Goal: Task Accomplishment & Management: Use online tool/utility

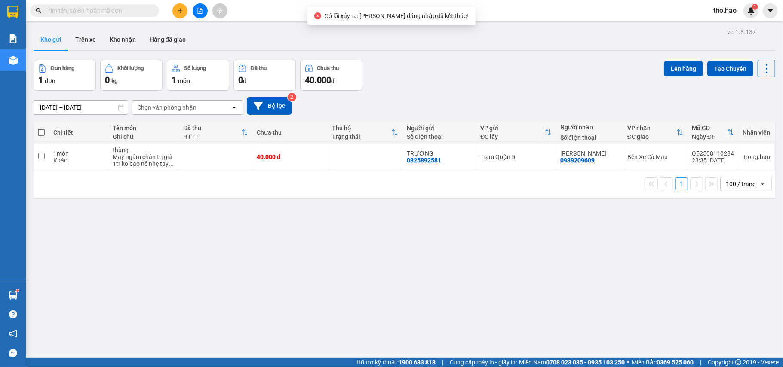
scroll to position [49, 0]
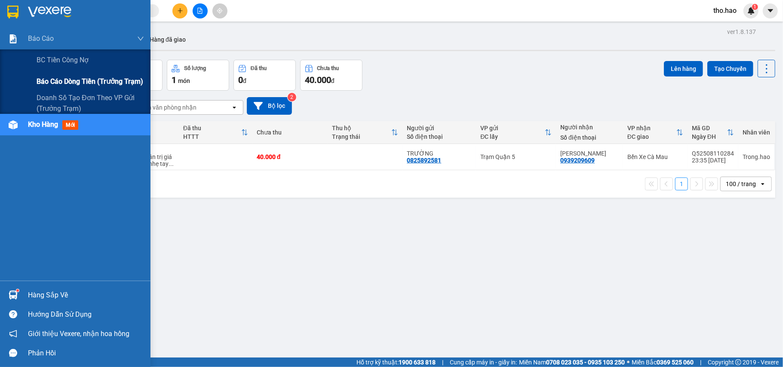
click at [57, 83] on span "Báo cáo dòng tiền (trưởng trạm)" at bounding box center [90, 81] width 107 height 11
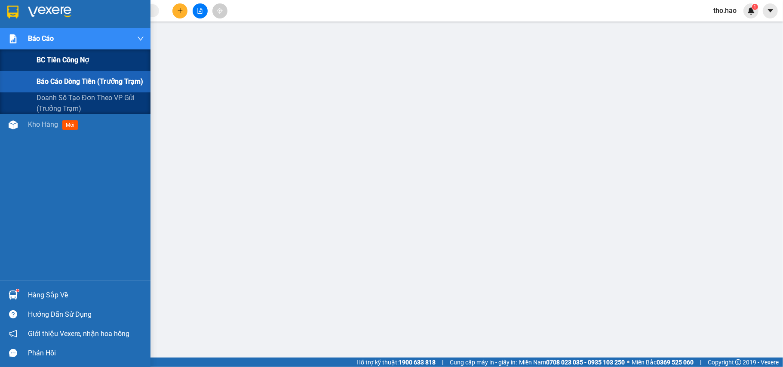
click at [13, 54] on div "BC tiền công nợ" at bounding box center [75, 60] width 151 height 22
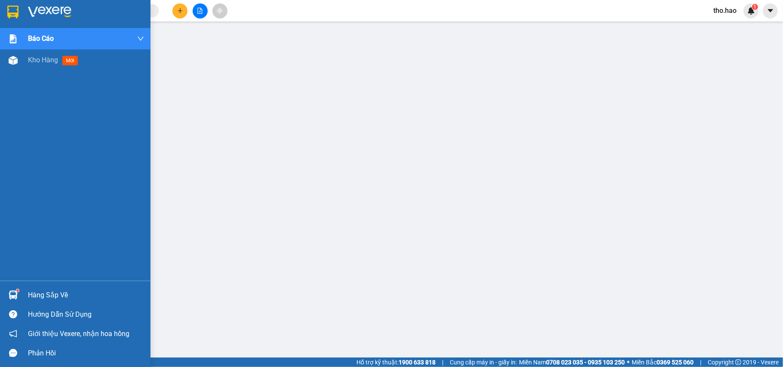
click at [26, 60] on div "Kho hàng mới" at bounding box center [75, 60] width 151 height 22
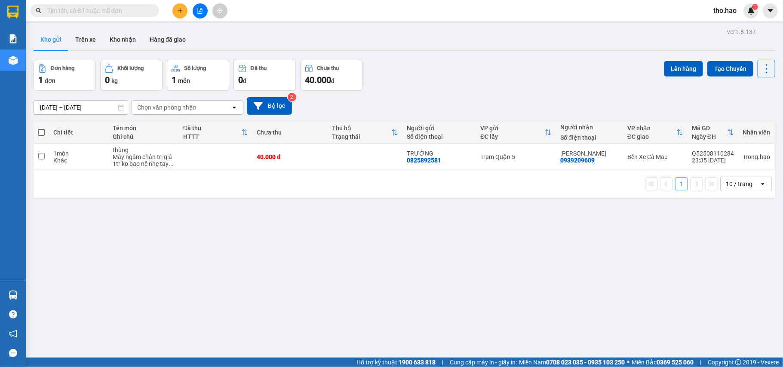
click at [319, 46] on div "Kho gửi Trên xe Kho nhận Hàng đã giao" at bounding box center [405, 40] width 742 height 23
click at [177, 10] on button at bounding box center [180, 10] width 15 height 15
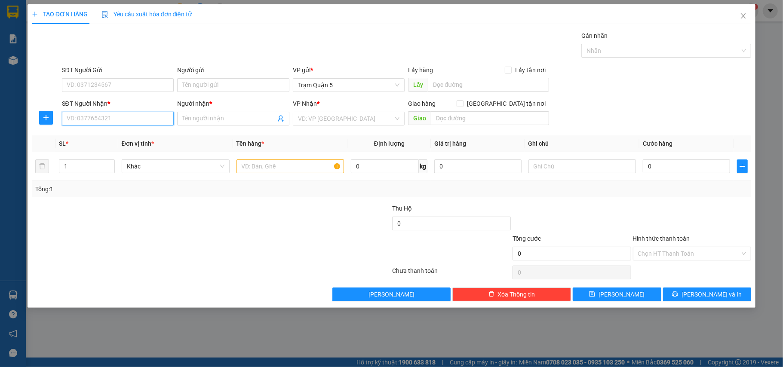
click at [140, 114] on input "SĐT Người Nhận *" at bounding box center [118, 119] width 112 height 14
type input "0000000000"
click at [200, 118] on input "Người nhận *" at bounding box center [228, 118] width 93 height 9
type input "D"
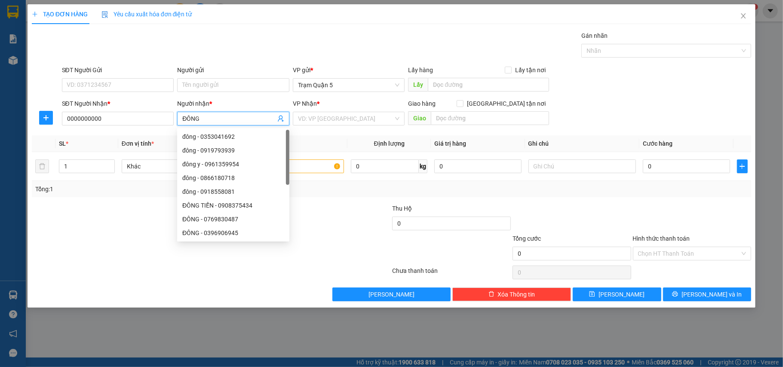
type input "ĐÔNG"
click at [321, 111] on div "VP Nhận *" at bounding box center [349, 105] width 112 height 13
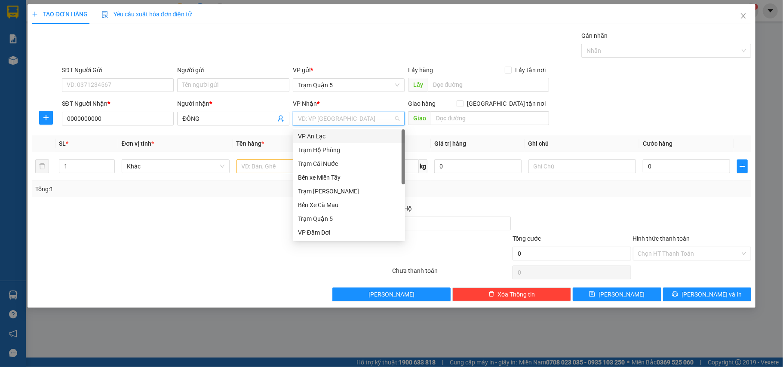
click at [326, 117] on input "search" at bounding box center [346, 118] width 96 height 13
click at [343, 201] on div "Bến Xe Cà Mau" at bounding box center [349, 204] width 102 height 9
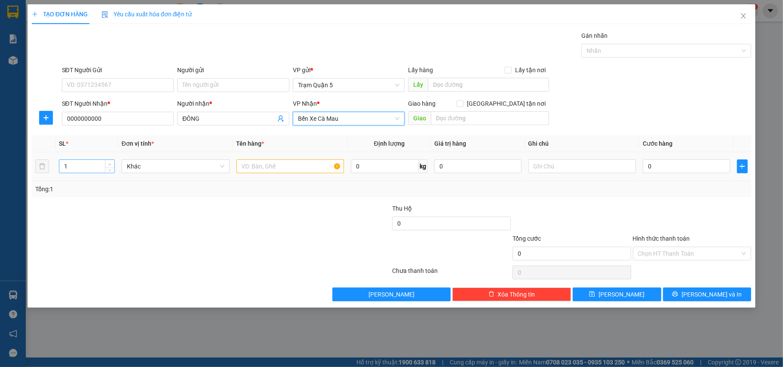
type input "2"
click at [106, 163] on span "Increase Value" at bounding box center [109, 164] width 9 height 8
click at [279, 170] on input "text" at bounding box center [291, 167] width 108 height 14
type input "BONG"
click at [658, 161] on input "0" at bounding box center [686, 167] width 87 height 14
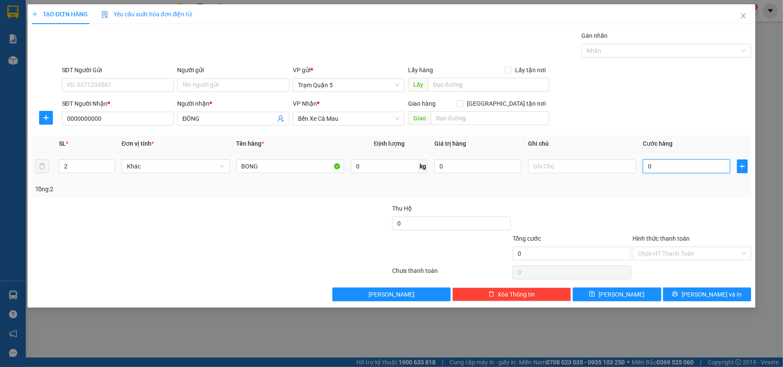
type input "01"
type input "1"
type input "019"
type input "19"
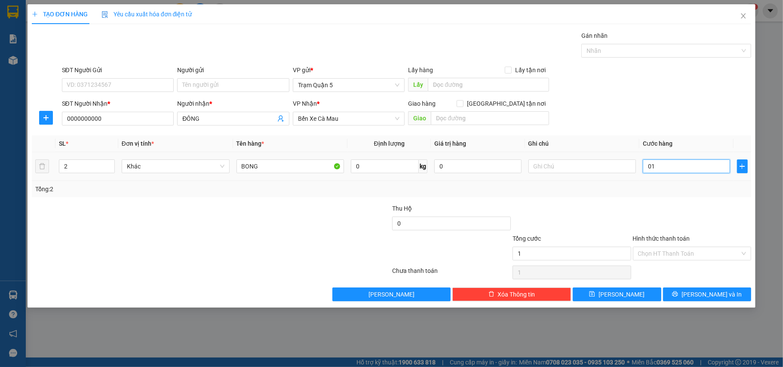
type input "19"
type input "01"
type input "1"
type input "016"
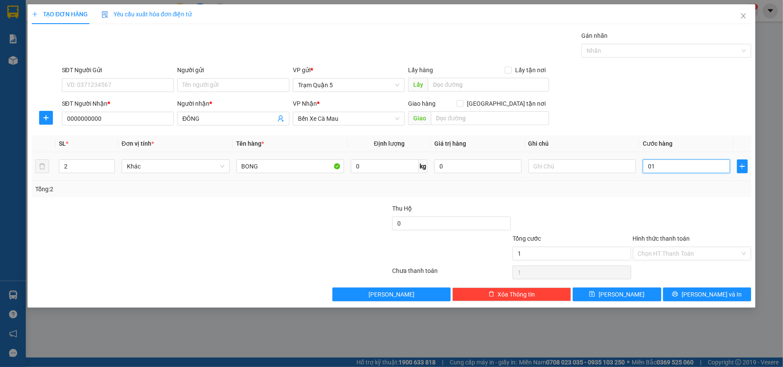
type input "16"
type input "0.160"
type input "160"
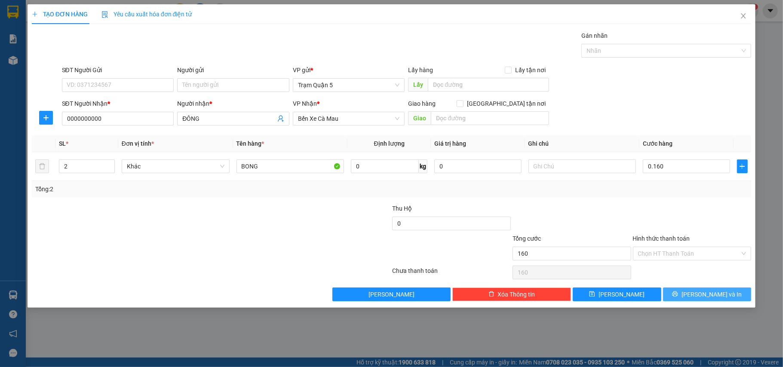
type input "160.000"
click at [711, 298] on span "[PERSON_NAME] và In" at bounding box center [712, 294] width 60 height 9
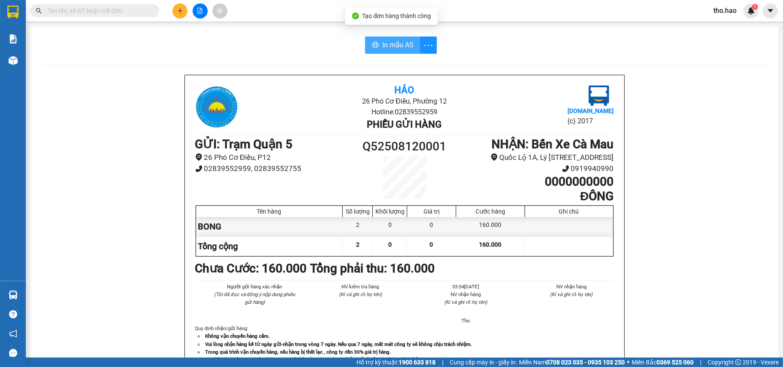
click at [403, 38] on button "In mẫu A5" at bounding box center [392, 45] width 55 height 17
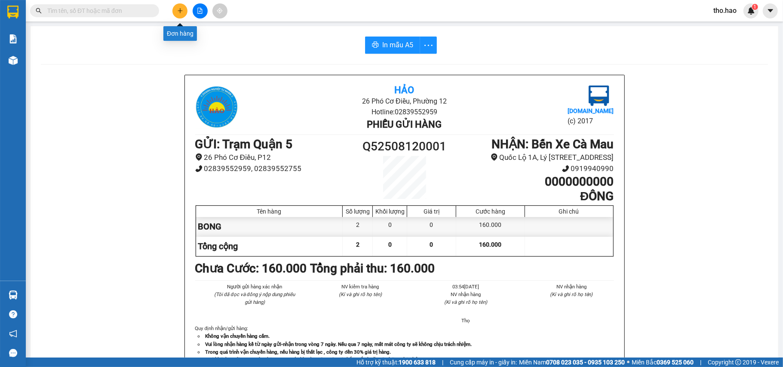
click at [180, 11] on icon "plus" at bounding box center [180, 10] width 5 height 0
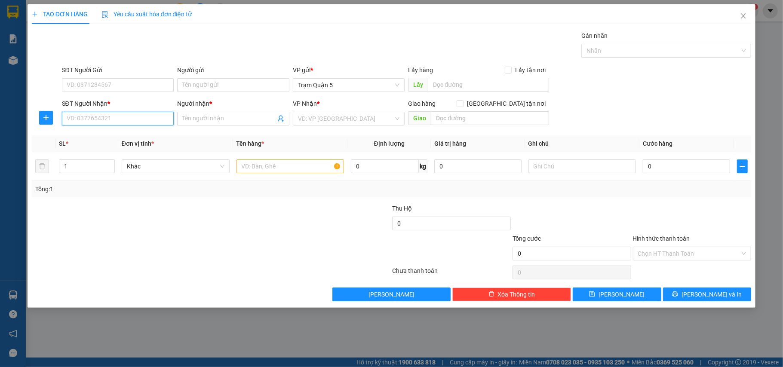
click at [127, 117] on input "SĐT Người Nhận *" at bounding box center [118, 119] width 112 height 14
type input "0000000000"
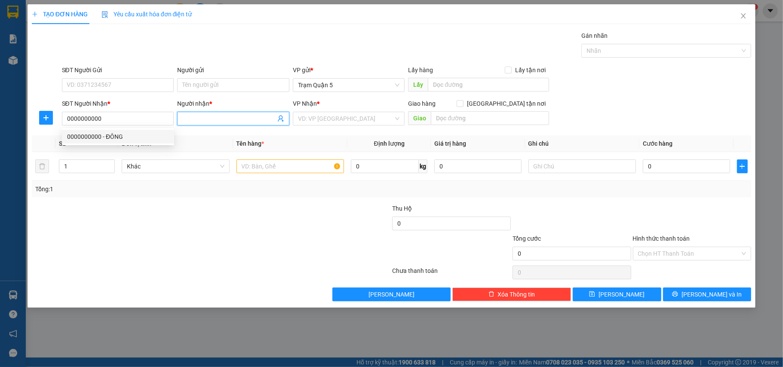
click at [209, 116] on input "Người nhận *" at bounding box center [228, 118] width 93 height 9
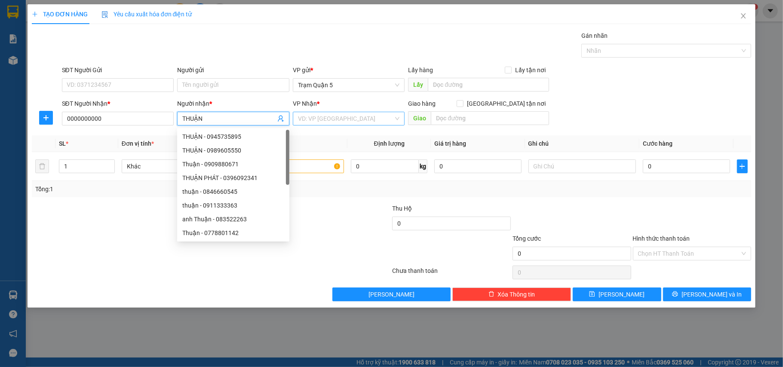
type input "THUẬN"
click at [331, 118] on input "search" at bounding box center [346, 118] width 96 height 13
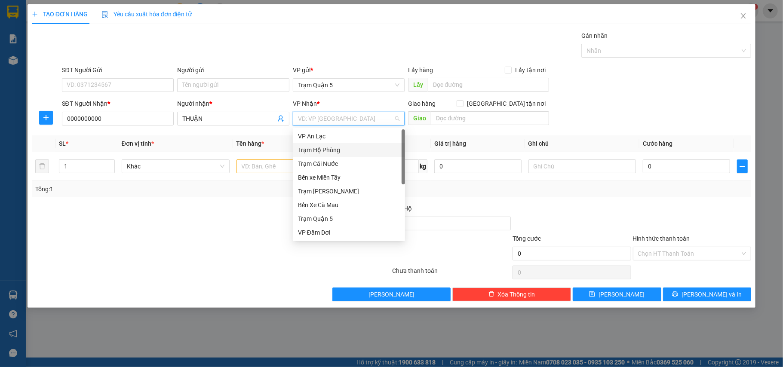
click at [338, 152] on div "Trạm Hộ Phòng" at bounding box center [349, 149] width 102 height 9
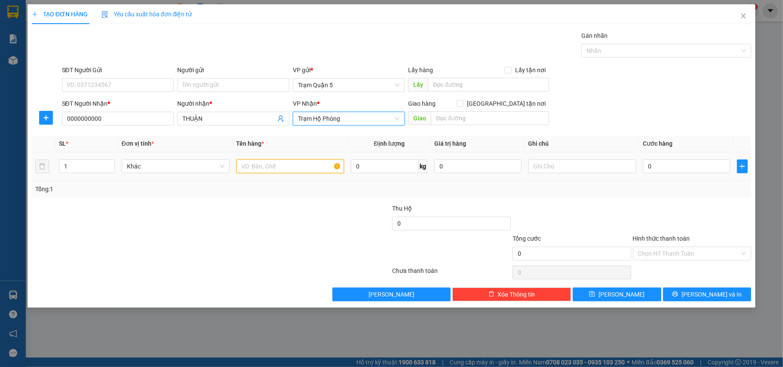
click at [276, 163] on input "text" at bounding box center [291, 167] width 108 height 14
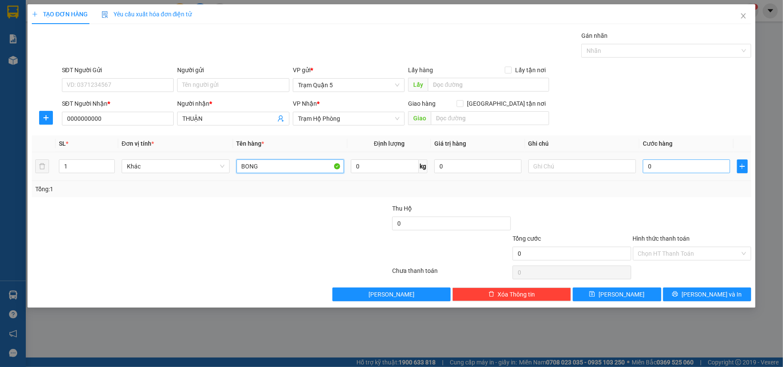
type input "BONG"
click at [681, 167] on input "0" at bounding box center [686, 167] width 87 height 14
type input "07"
type input "7"
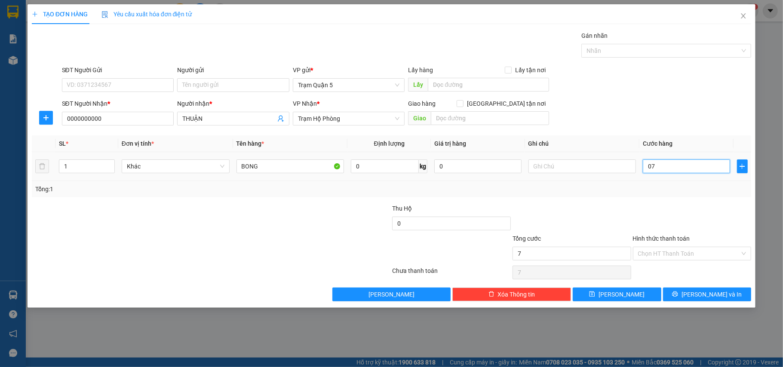
type input "070"
type input "70"
type input "70.000"
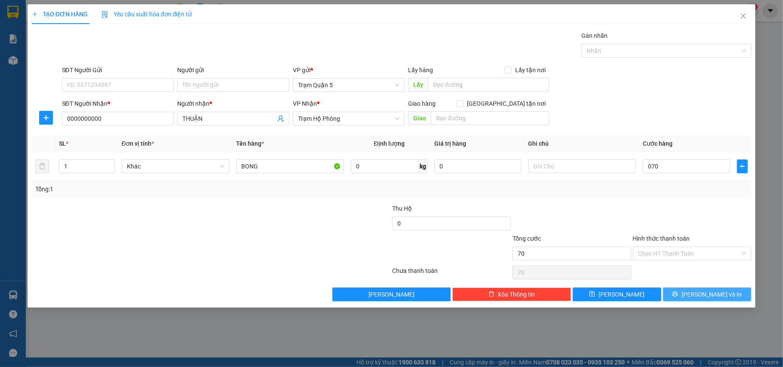
type input "70.000"
click at [706, 293] on span "[PERSON_NAME] và In" at bounding box center [712, 294] width 60 height 9
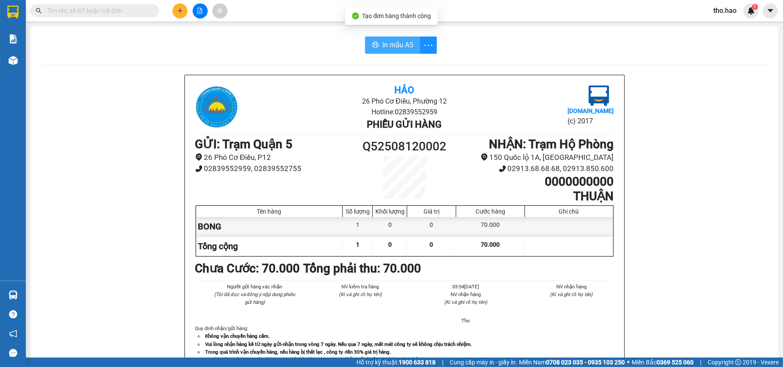
drag, startPoint x: 388, startPoint y: 47, endPoint x: 537, endPoint y: 58, distance: 149.7
click at [388, 46] on span "In mẫu A5" at bounding box center [397, 45] width 31 height 11
drag, startPoint x: 783, startPoint y: 7, endPoint x: 713, endPoint y: -48, distance: 89.4
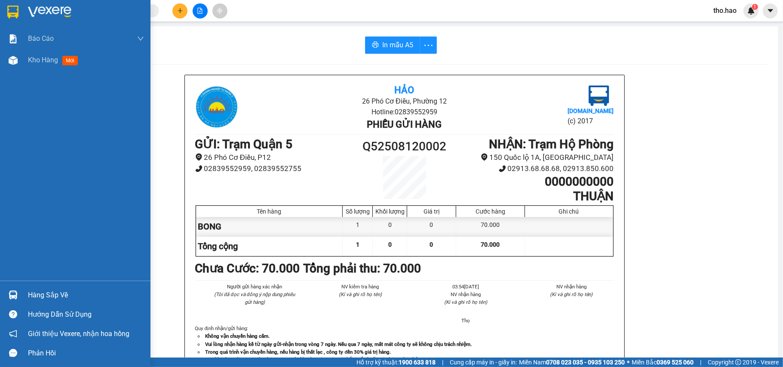
click at [38, 290] on div "Hàng sắp về" at bounding box center [86, 295] width 116 height 13
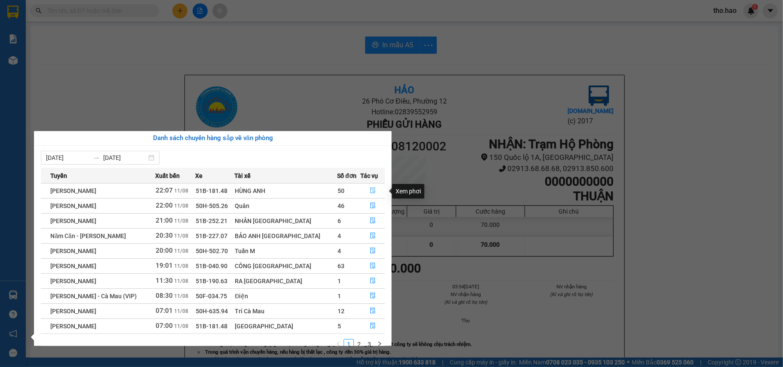
click at [370, 188] on icon "file-done" at bounding box center [372, 191] width 5 height 6
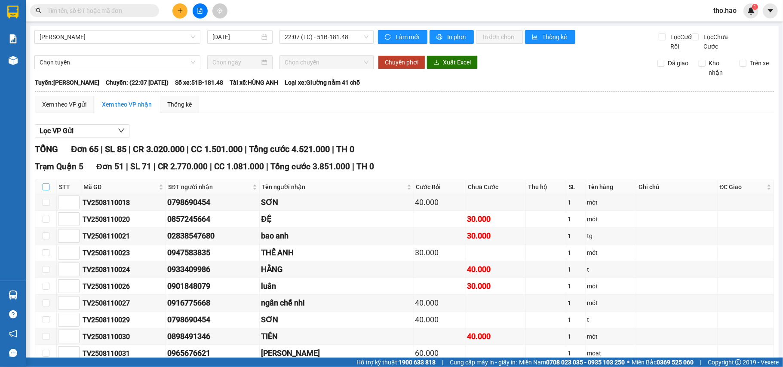
click at [45, 191] on input "checkbox" at bounding box center [46, 187] width 7 height 7
checkbox input "true"
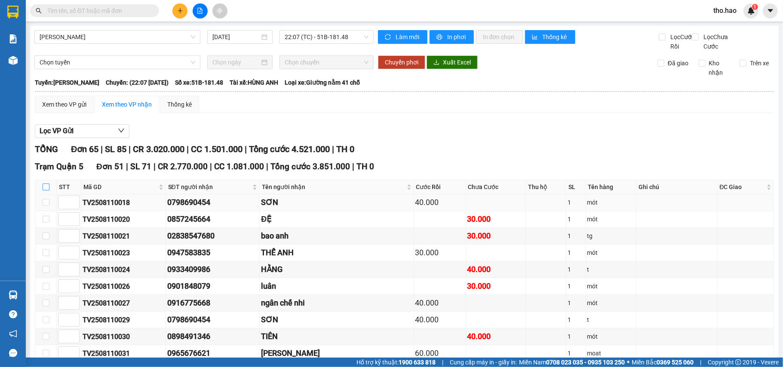
checkbox input "true"
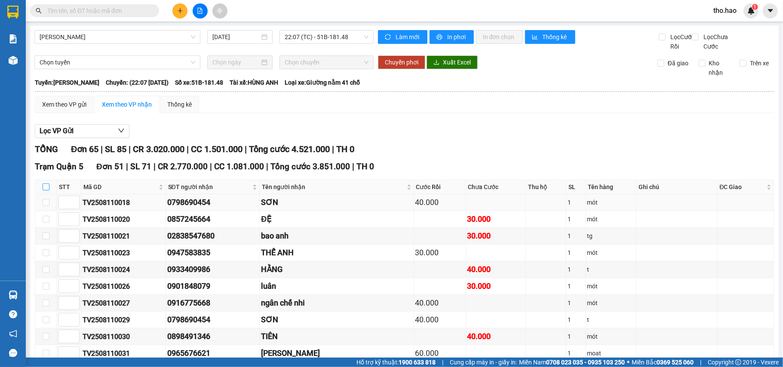
checkbox input "true"
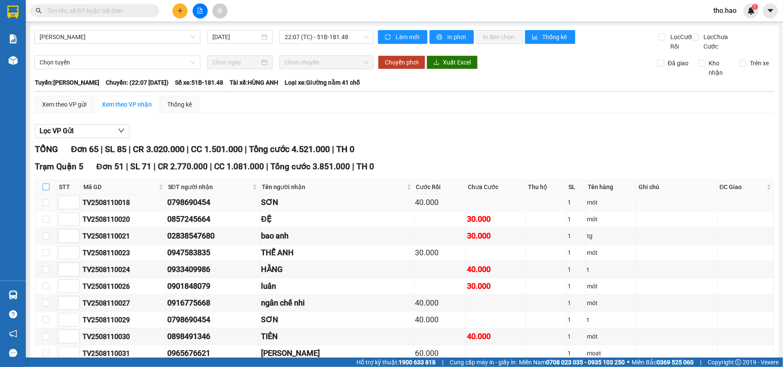
checkbox input "true"
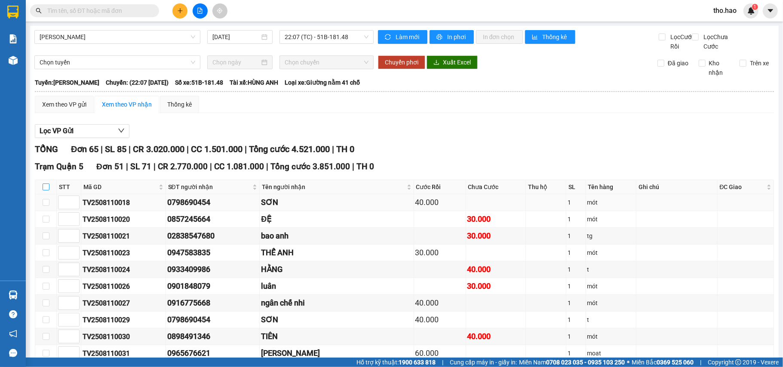
checkbox input "true"
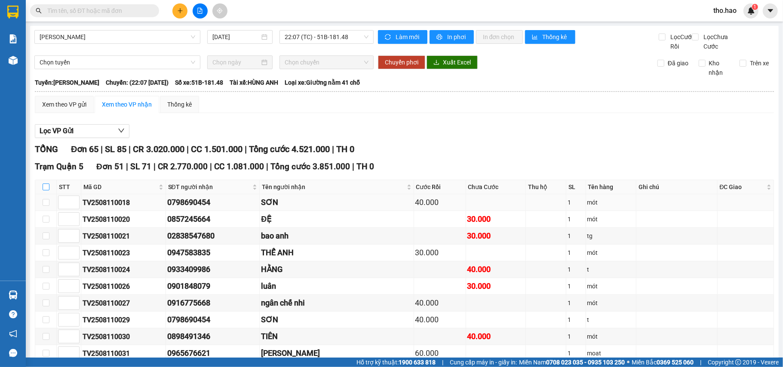
checkbox input "true"
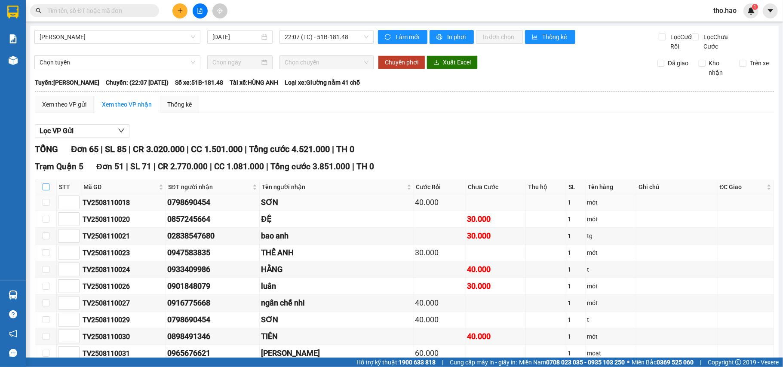
checkbox input "true"
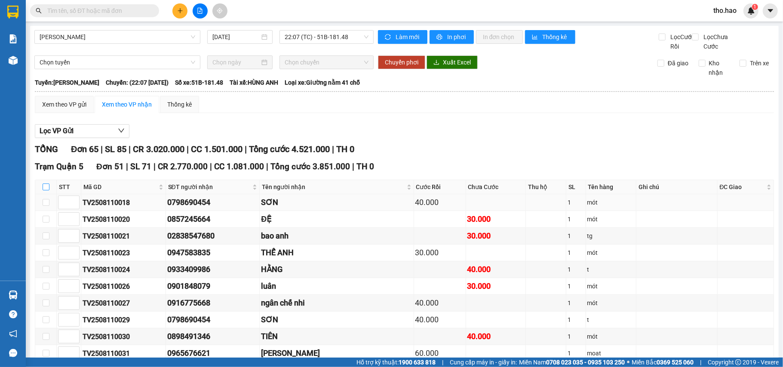
checkbox input "true"
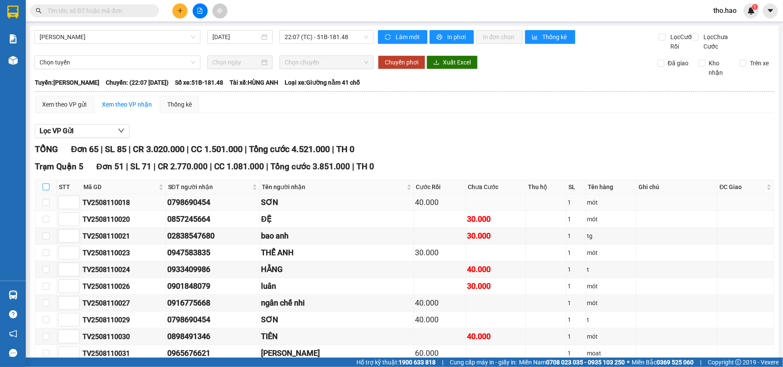
checkbox input "true"
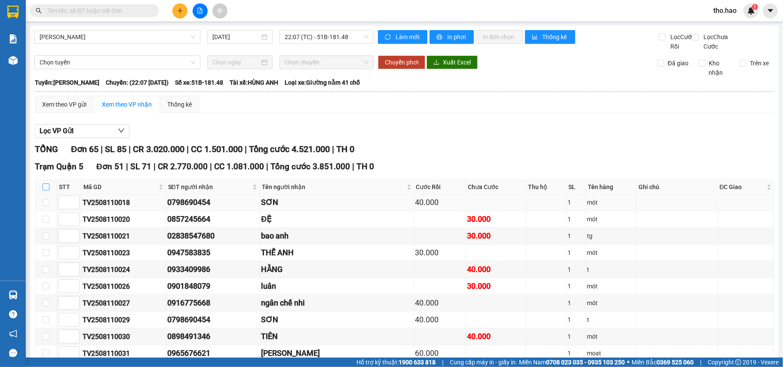
checkbox input "true"
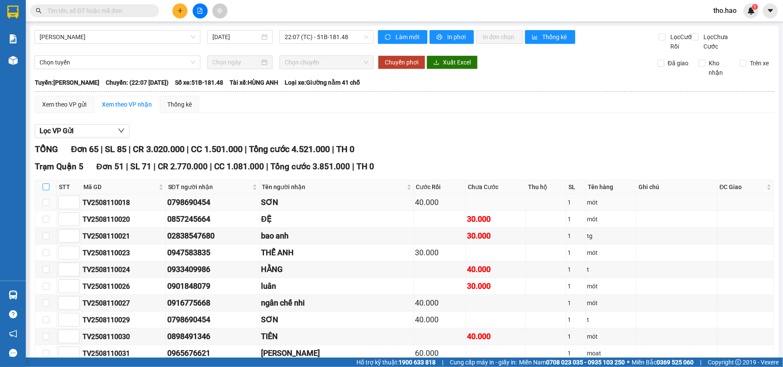
checkbox input "true"
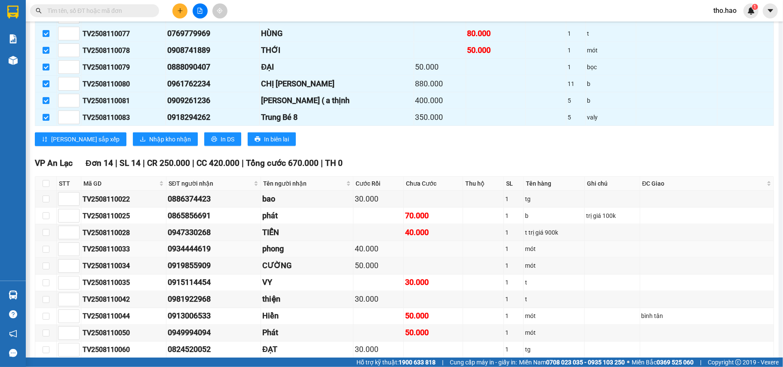
scroll to position [975, 0]
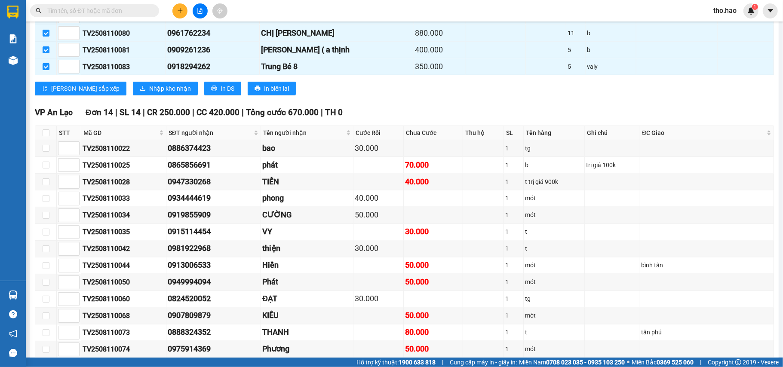
click at [149, 93] on span "Nhập kho nhận" at bounding box center [170, 88] width 42 height 9
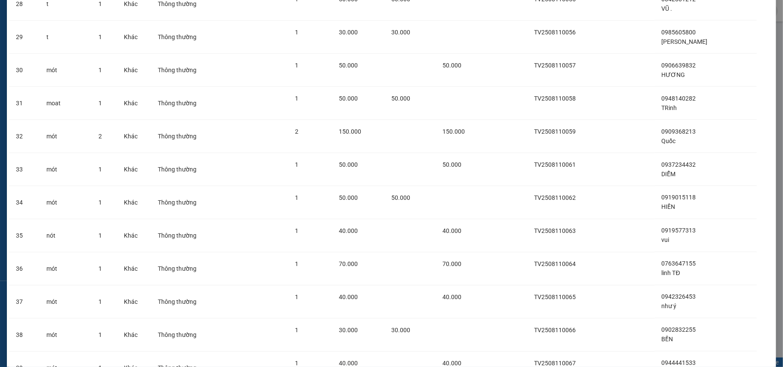
scroll to position [1431, 0]
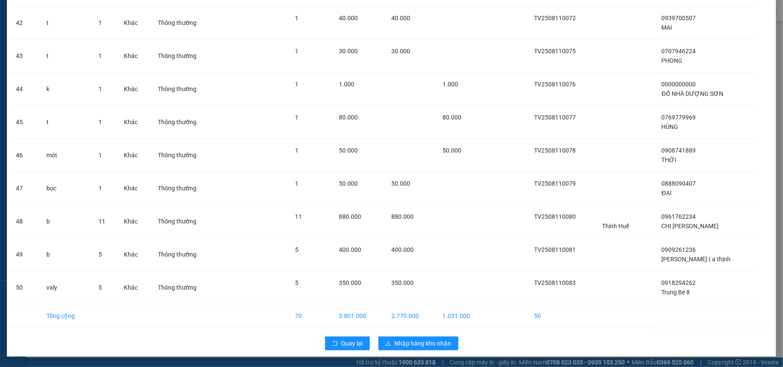
click at [410, 335] on div "Quay lại Nhập hàng kho nhận" at bounding box center [391, 344] width 765 height 22
click at [410, 342] on span "Nhập hàng kho nhận" at bounding box center [423, 343] width 57 height 9
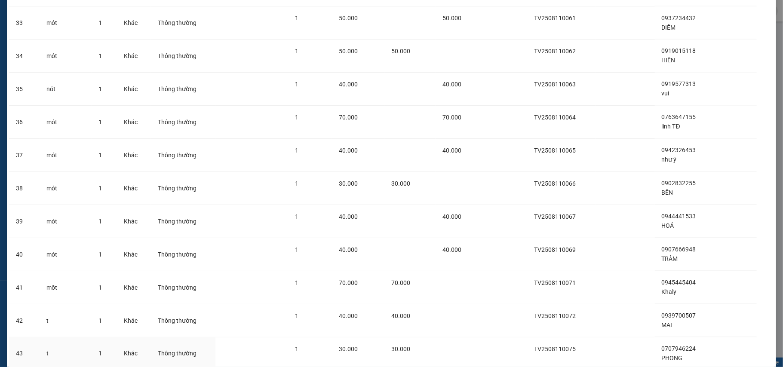
scroll to position [1087, 0]
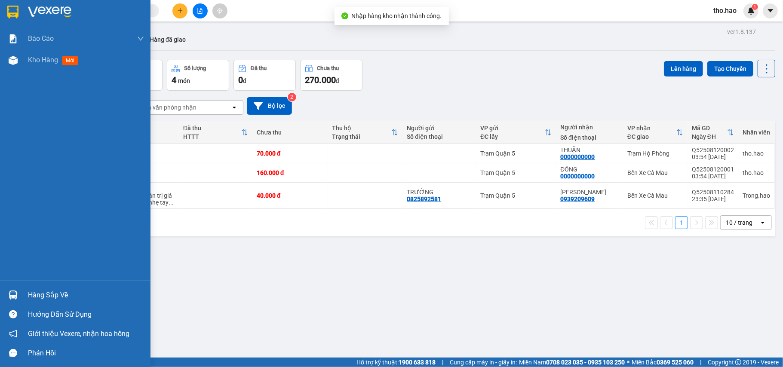
drag, startPoint x: 33, startPoint y: 291, endPoint x: 178, endPoint y: 287, distance: 145.0
click at [34, 292] on div "Hàng sắp về" at bounding box center [86, 295] width 116 height 13
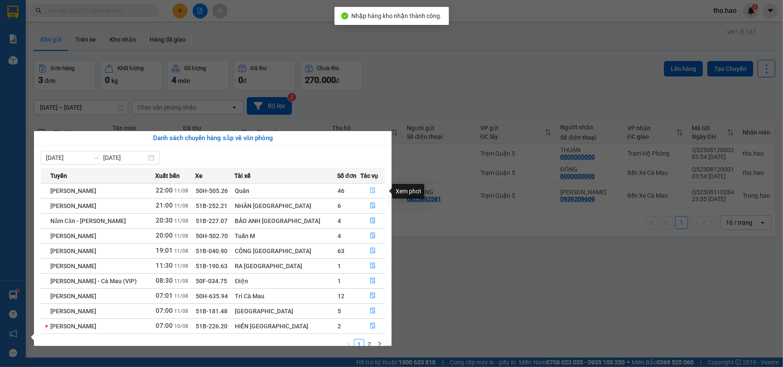
click at [370, 191] on icon "file-done" at bounding box center [372, 191] width 5 height 6
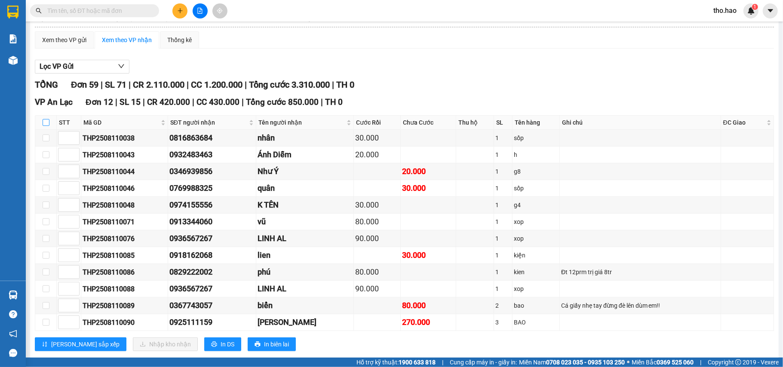
scroll to position [229, 0]
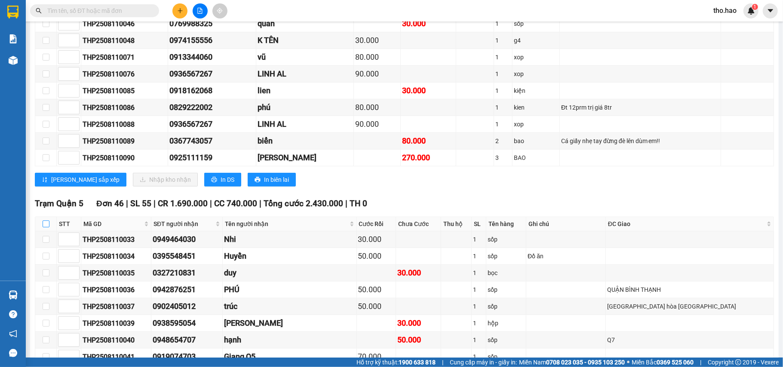
click at [46, 228] on input "checkbox" at bounding box center [46, 224] width 7 height 7
checkbox input "true"
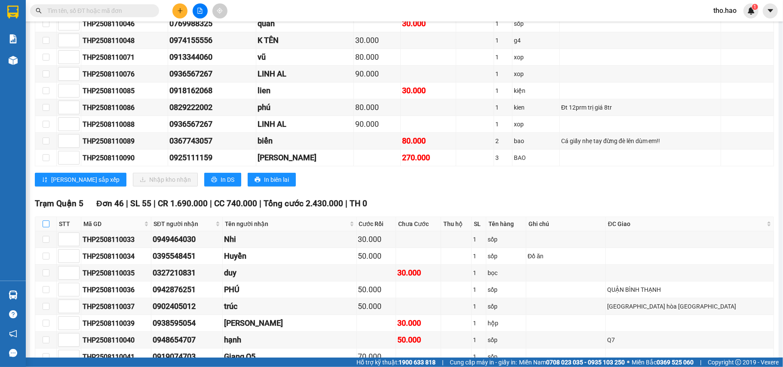
checkbox input "true"
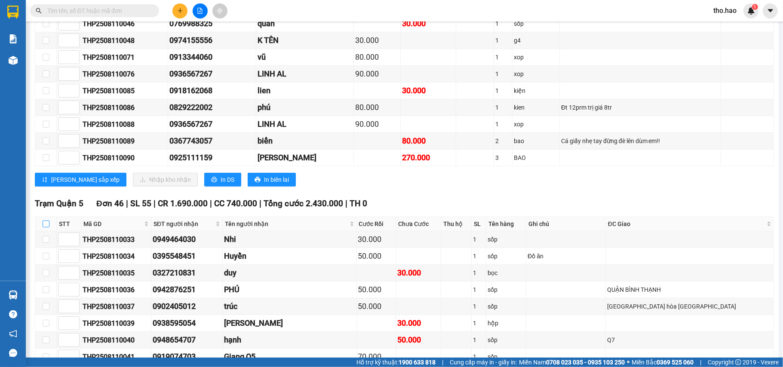
checkbox input "true"
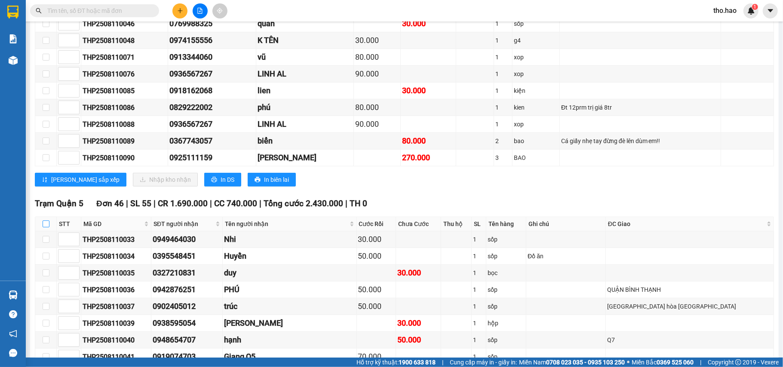
checkbox input "true"
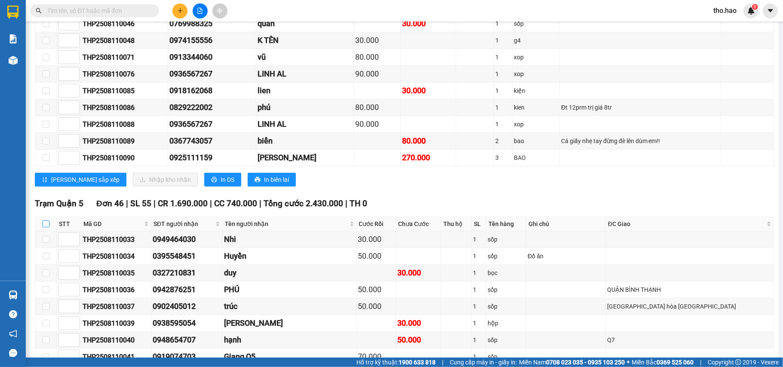
checkbox input "true"
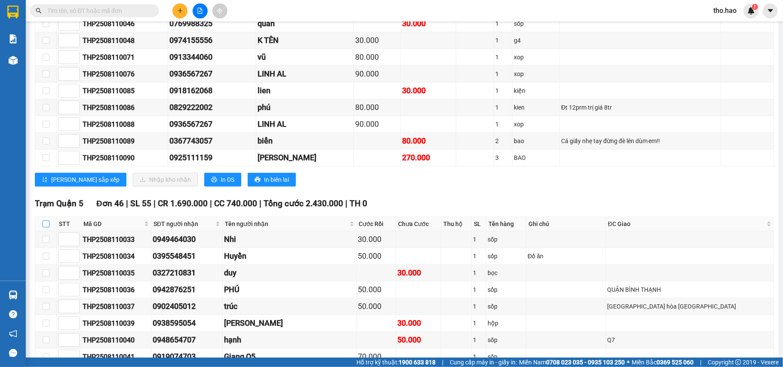
checkbox input "true"
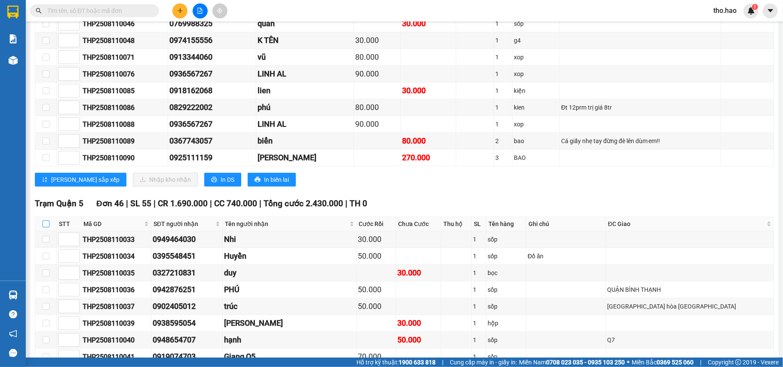
checkbox input "true"
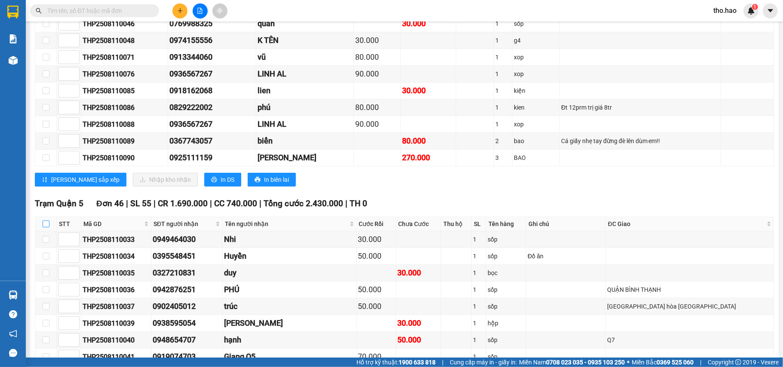
checkbox input "true"
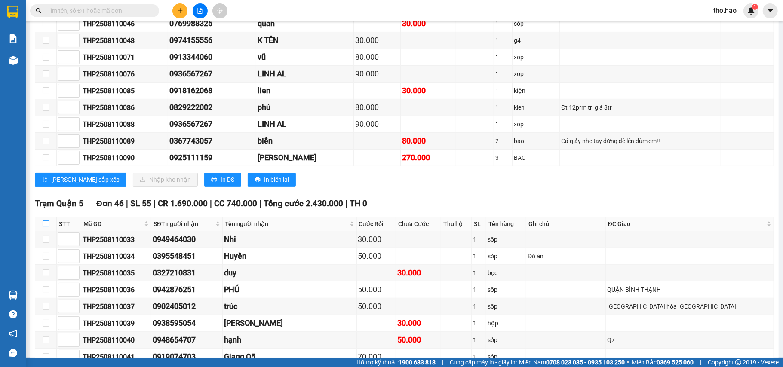
checkbox input "true"
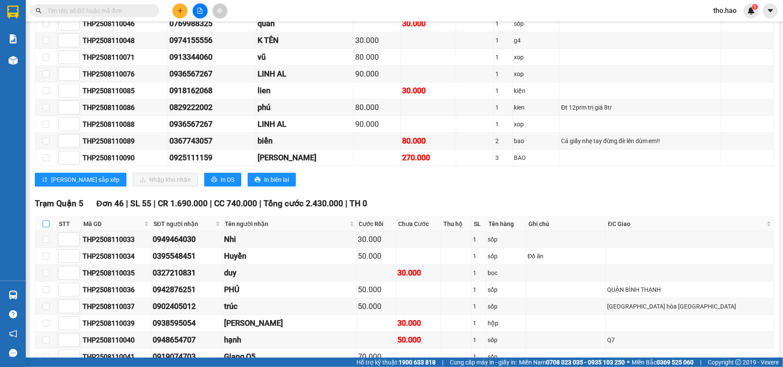
checkbox input "true"
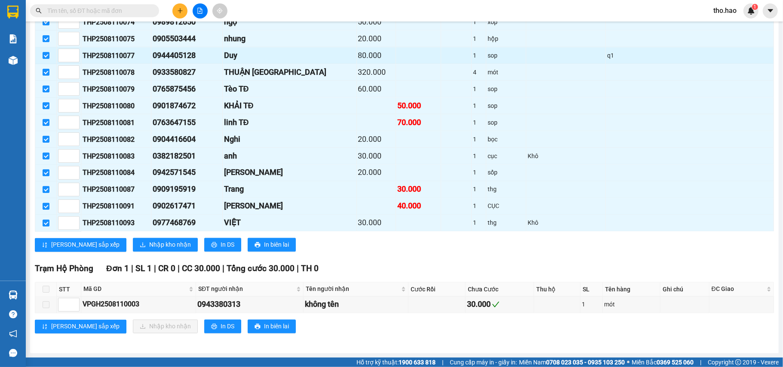
scroll to position [1036, 0]
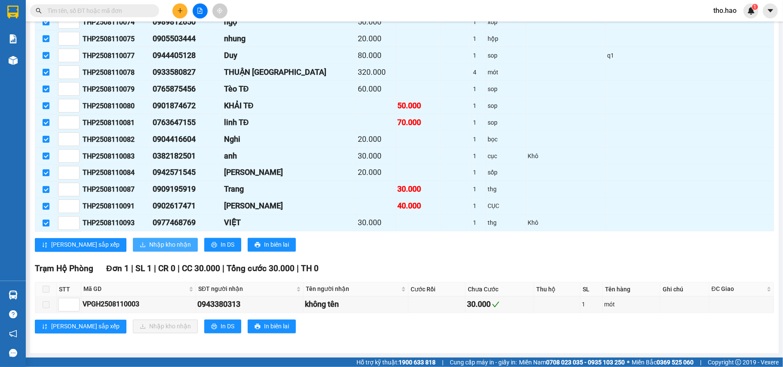
click at [149, 245] on span "Nhập kho nhận" at bounding box center [170, 244] width 42 height 9
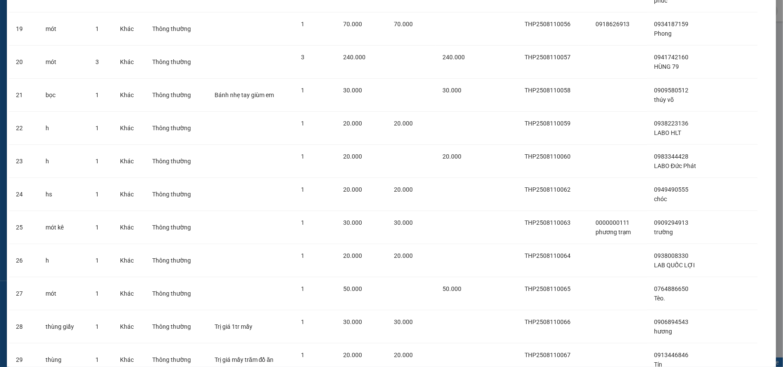
scroll to position [1298, 0]
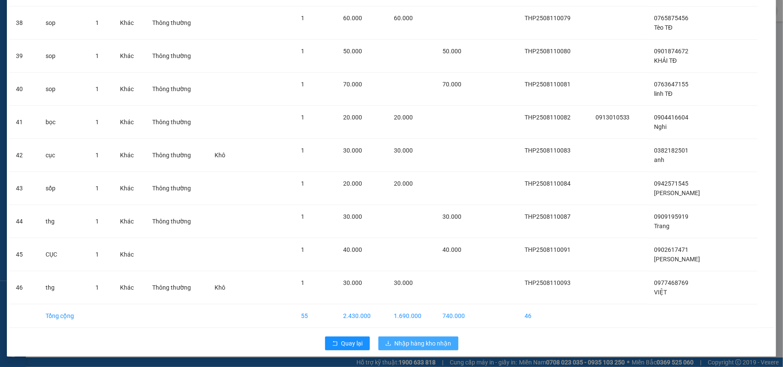
click at [413, 336] on div "Quay lại Nhập hàng kho nhận" at bounding box center [391, 344] width 765 height 22
click at [412, 342] on span "Nhập hàng kho nhận" at bounding box center [423, 343] width 57 height 9
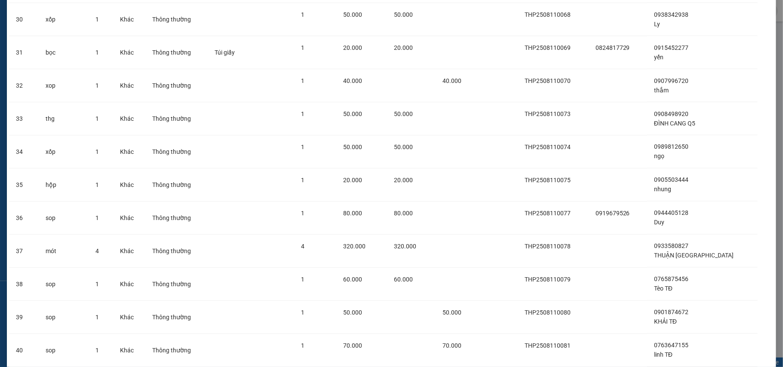
scroll to position [954, 0]
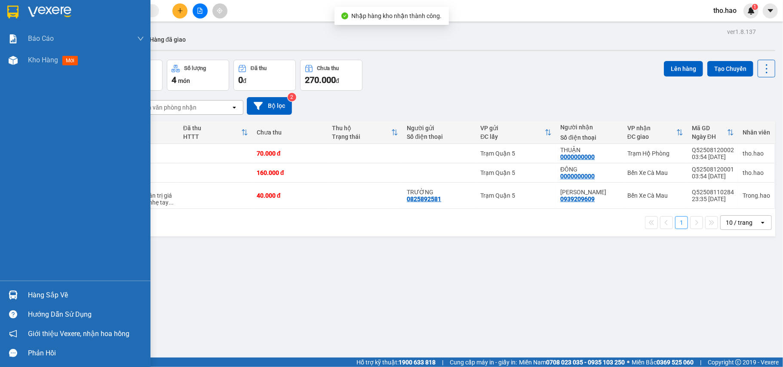
click at [28, 288] on div "Hàng sắp về" at bounding box center [75, 295] width 151 height 19
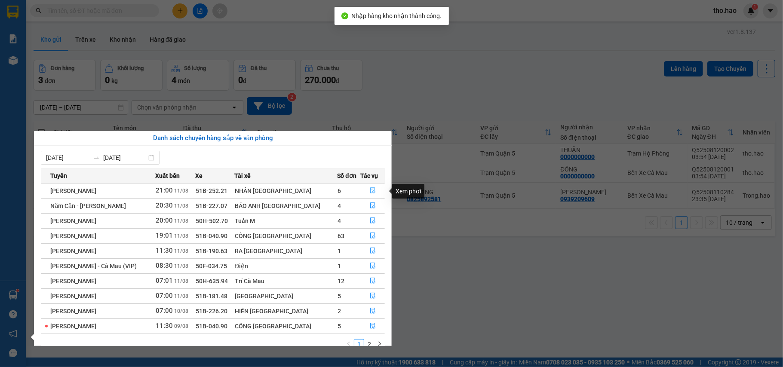
click at [367, 185] on button "button" at bounding box center [373, 191] width 24 height 14
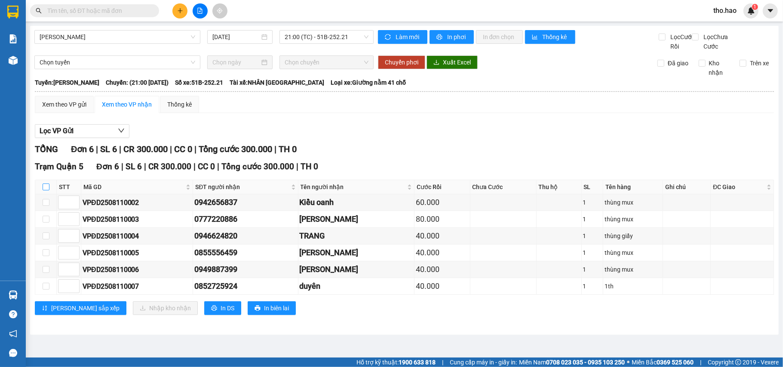
click at [47, 191] on input "checkbox" at bounding box center [46, 187] width 7 height 7
checkbox input "true"
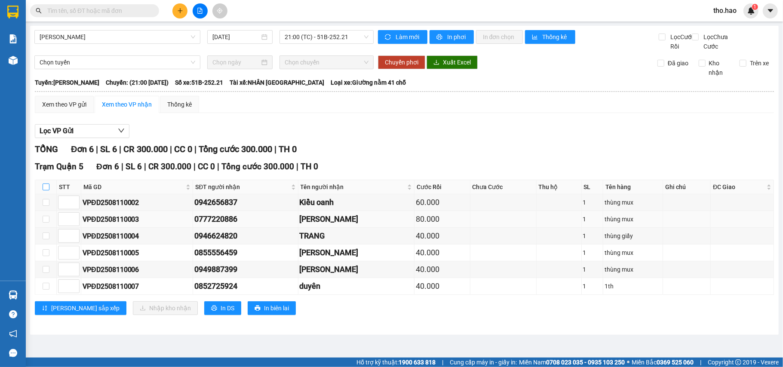
checkbox input "true"
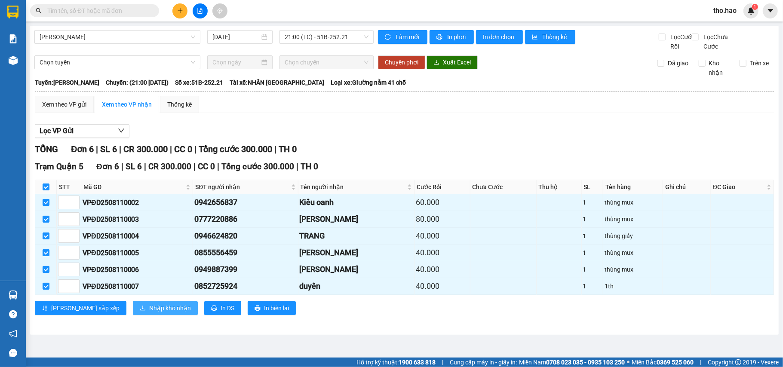
click at [149, 313] on span "Nhập kho nhận" at bounding box center [170, 308] width 42 height 9
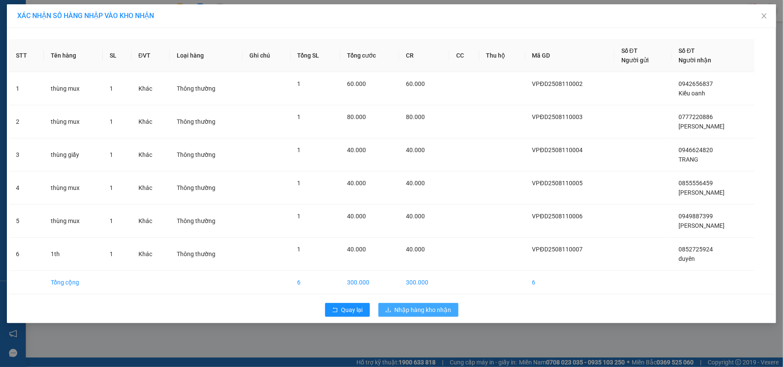
click at [418, 315] on span "Nhập hàng kho nhận" at bounding box center [423, 309] width 57 height 9
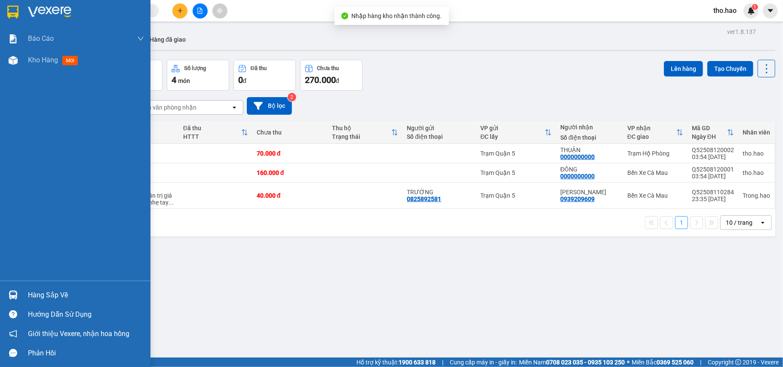
drag, startPoint x: 34, startPoint y: 293, endPoint x: 71, endPoint y: 283, distance: 37.8
click at [34, 293] on div "Hàng sắp về" at bounding box center [86, 295] width 116 height 13
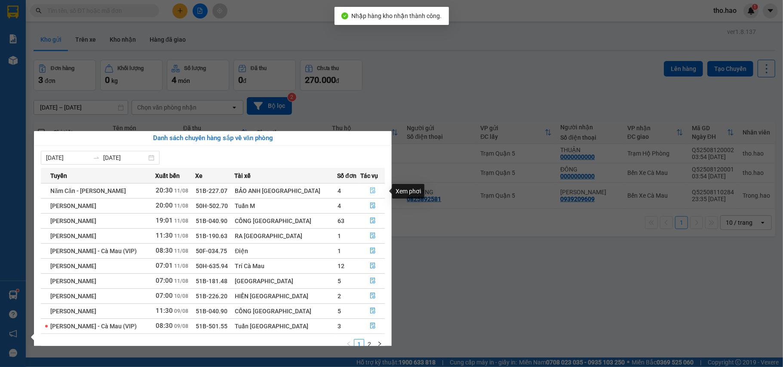
click at [370, 187] on button "button" at bounding box center [373, 191] width 24 height 14
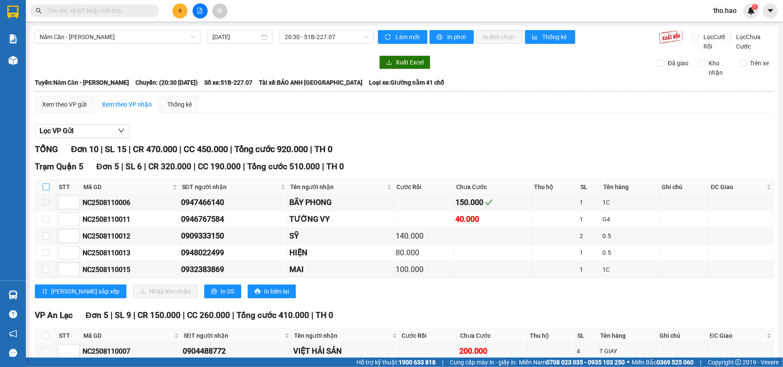
click at [45, 191] on input "checkbox" at bounding box center [46, 187] width 7 height 7
checkbox input "true"
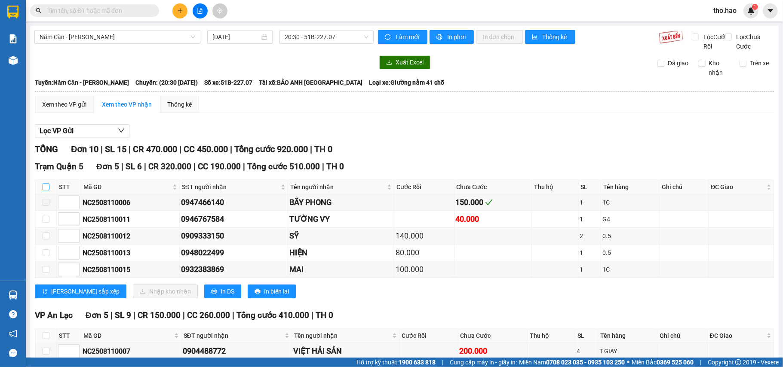
checkbox input "true"
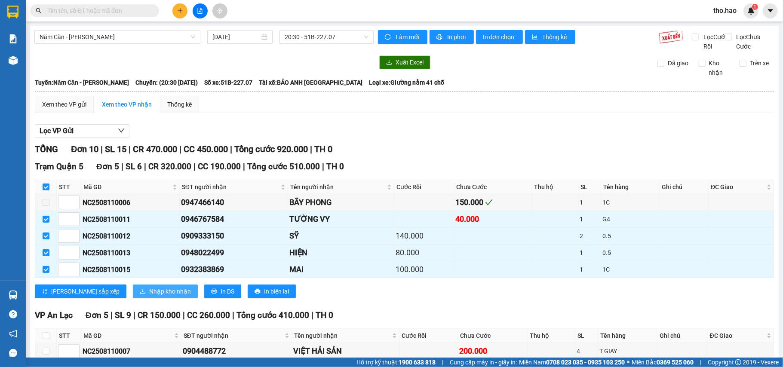
click at [149, 296] on span "Nhập kho nhận" at bounding box center [170, 291] width 42 height 9
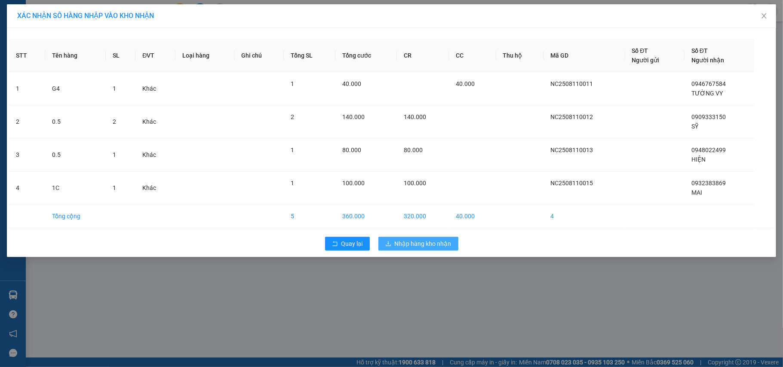
click at [389, 246] on icon "download" at bounding box center [388, 243] width 5 height 5
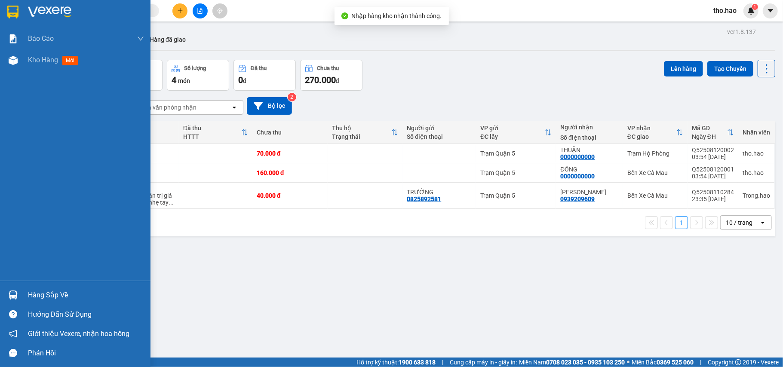
drag, startPoint x: 25, startPoint y: 295, endPoint x: 53, endPoint y: 289, distance: 28.9
click at [26, 295] on div "Hàng sắp về" at bounding box center [75, 295] width 151 height 19
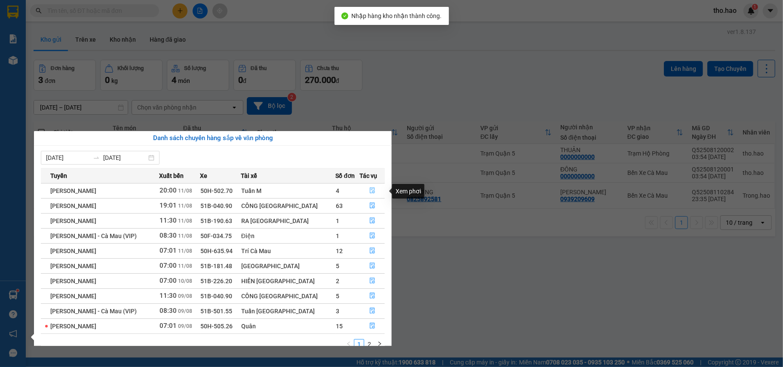
click at [370, 191] on icon "file-done" at bounding box center [373, 191] width 6 height 6
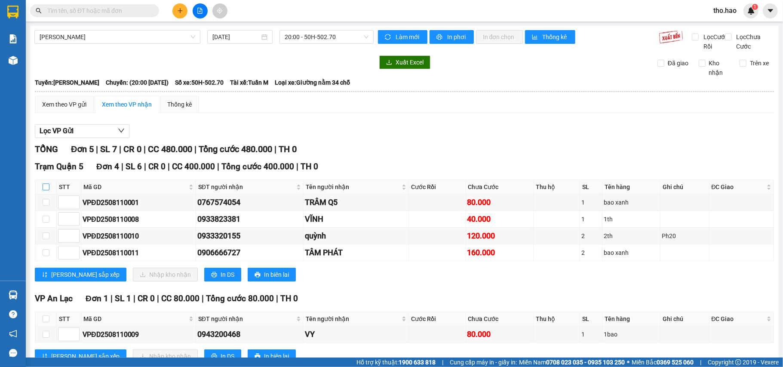
click at [44, 191] on input "checkbox" at bounding box center [46, 187] width 7 height 7
checkbox input "true"
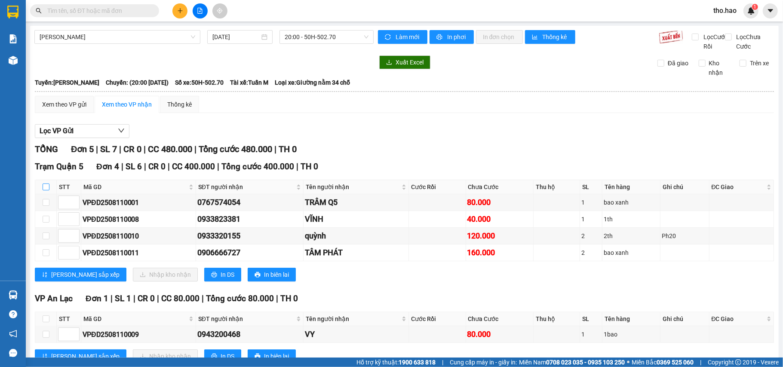
checkbox input "true"
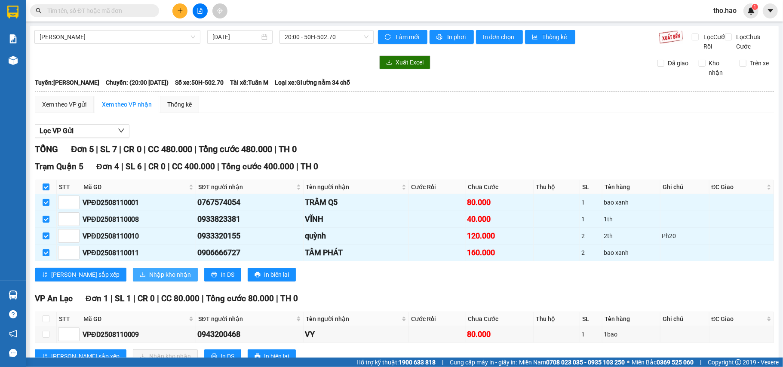
click at [133, 282] on button "Nhập kho nhận" at bounding box center [165, 275] width 65 height 14
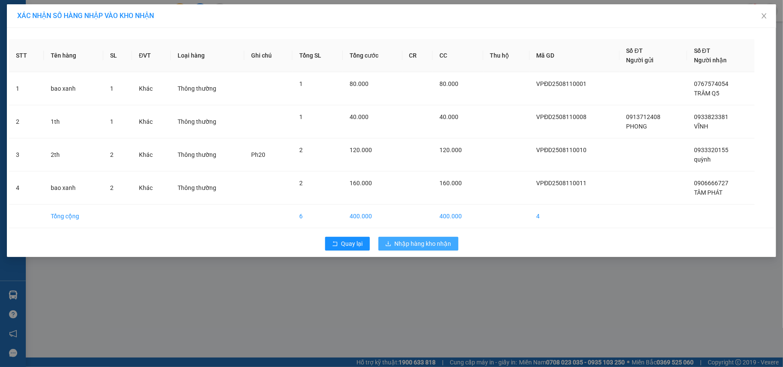
click at [388, 245] on icon "download" at bounding box center [388, 244] width 6 height 6
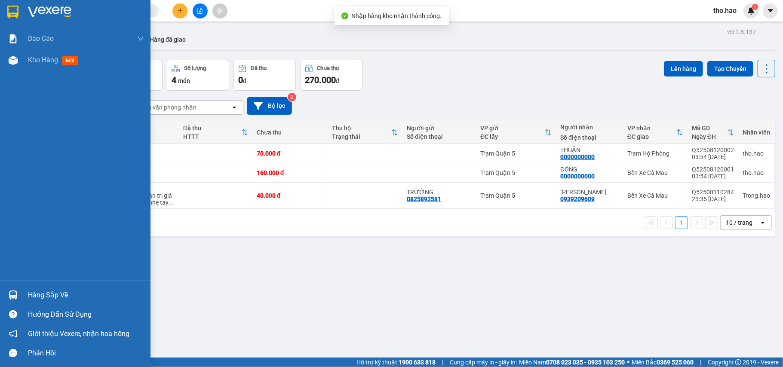
click at [21, 293] on div "Hàng sắp về" at bounding box center [75, 295] width 151 height 19
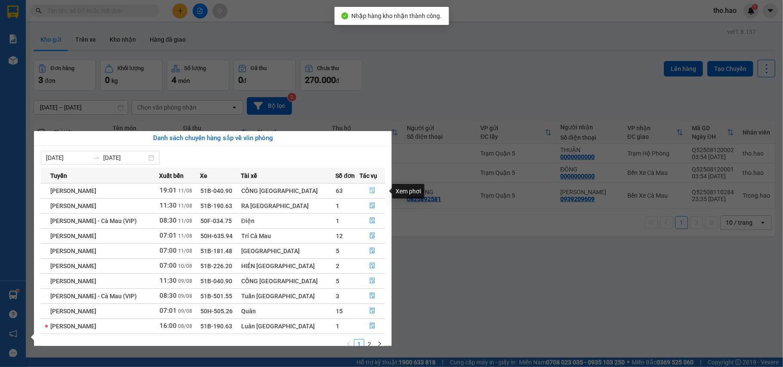
click at [370, 190] on icon "file-done" at bounding box center [373, 191] width 6 height 6
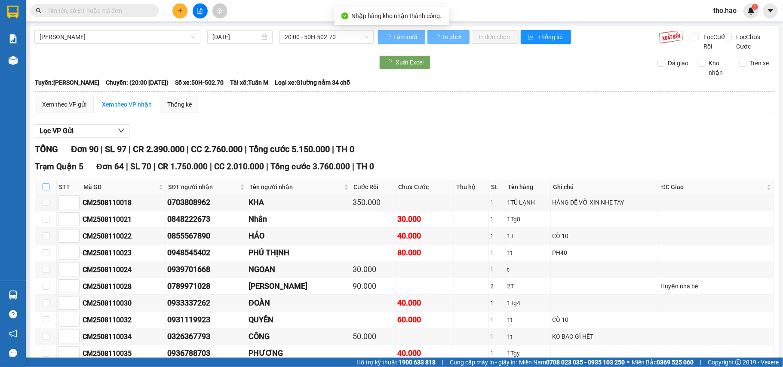
click at [46, 191] on input "checkbox" at bounding box center [46, 187] width 7 height 7
checkbox input "true"
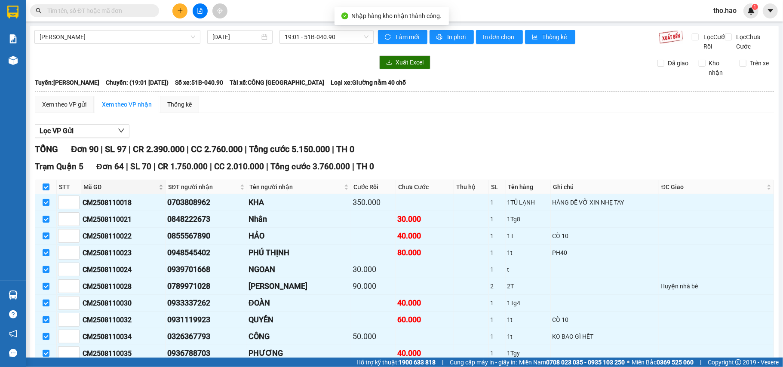
checkbox input "true"
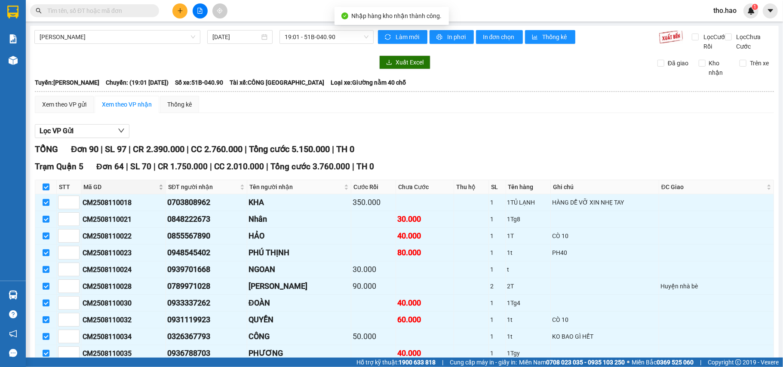
checkbox input "true"
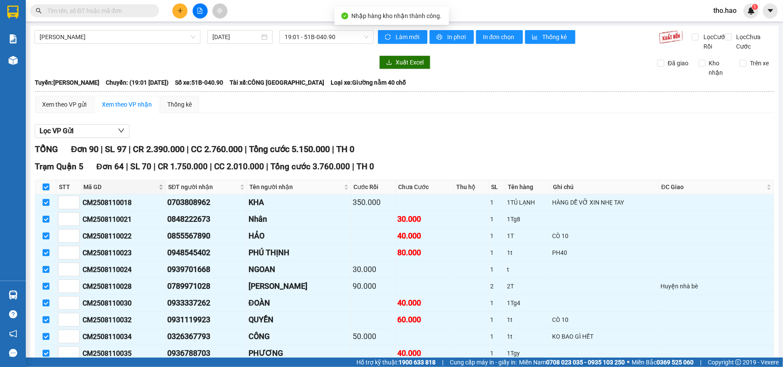
checkbox input "true"
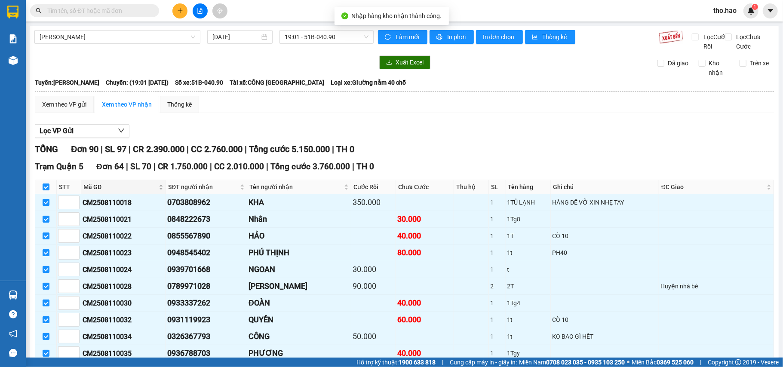
checkbox input "true"
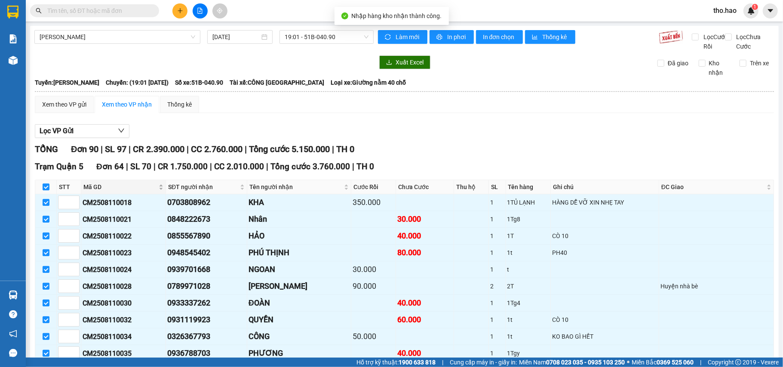
checkbox input "true"
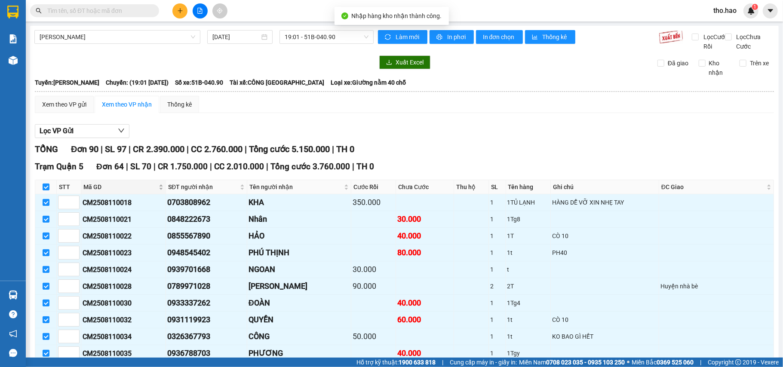
checkbox input "true"
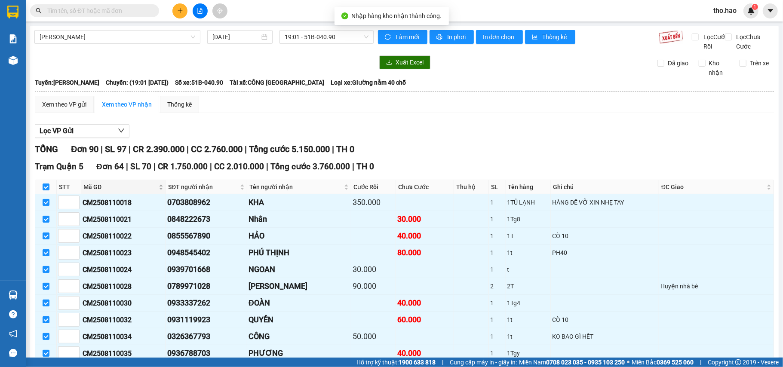
checkbox input "true"
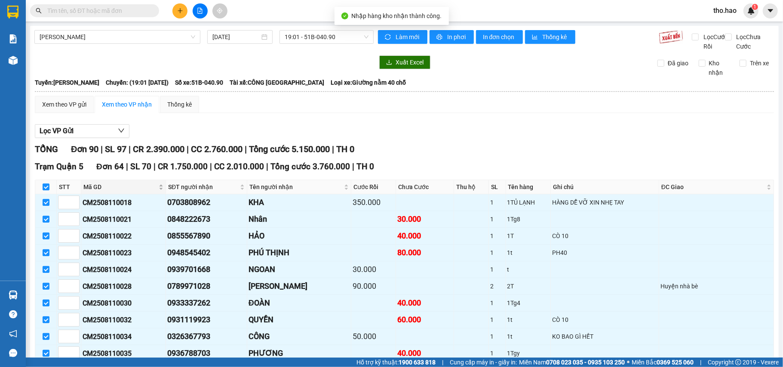
checkbox input "true"
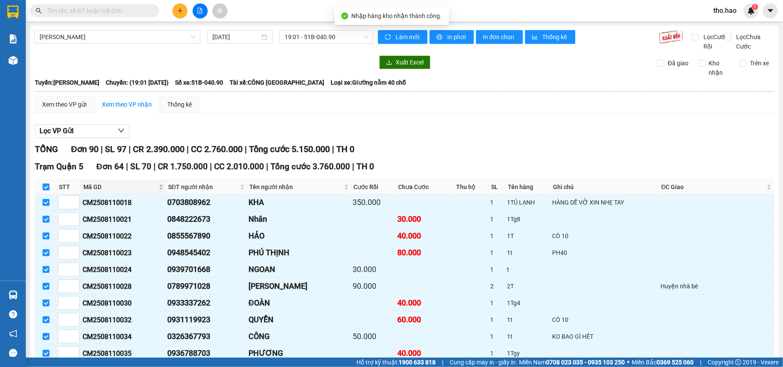
checkbox input "true"
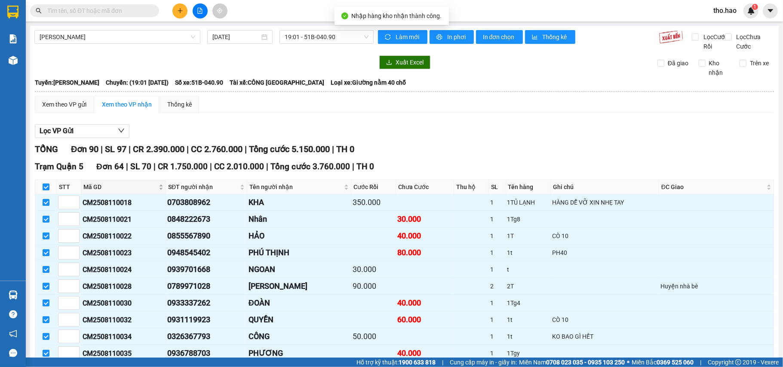
checkbox input "true"
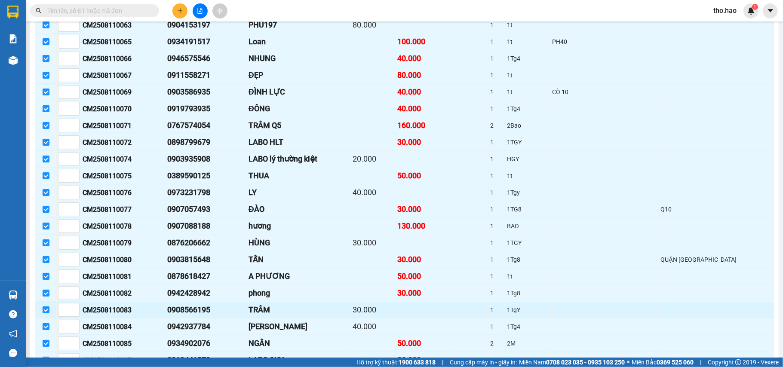
scroll to position [975, 0]
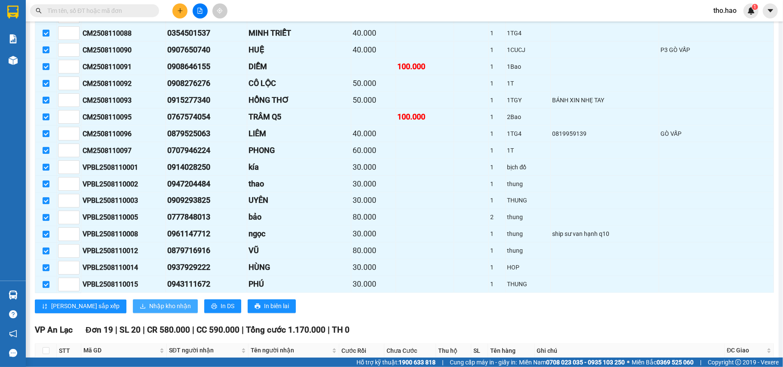
click at [149, 311] on span "Nhập kho nhận" at bounding box center [170, 306] width 42 height 9
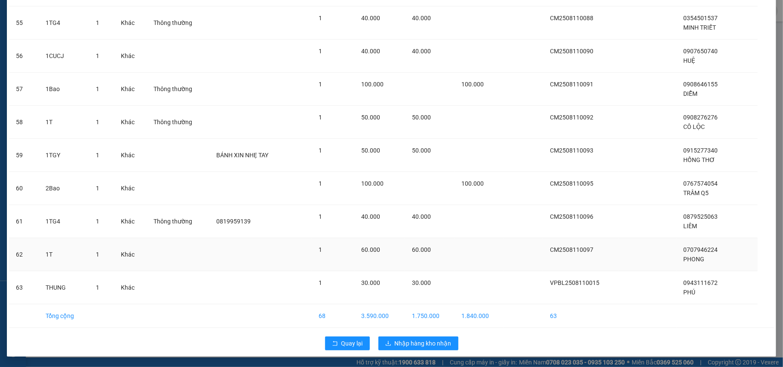
scroll to position [1864, 0]
drag, startPoint x: 433, startPoint y: 345, endPoint x: 432, endPoint y: 331, distance: 13.8
click at [432, 345] on span "Nhập hàng kho nhận" at bounding box center [423, 343] width 57 height 9
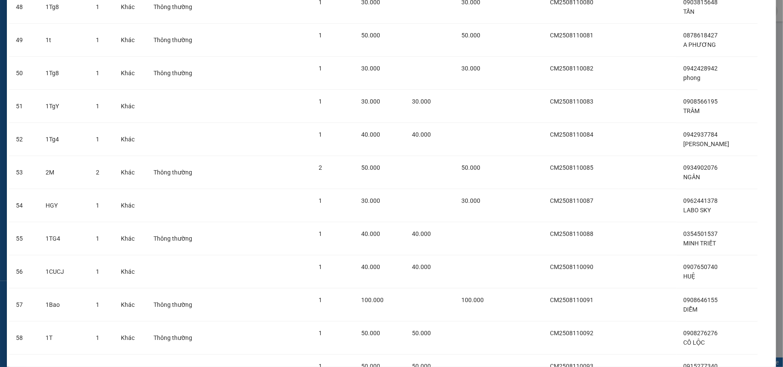
scroll to position [1634, 0]
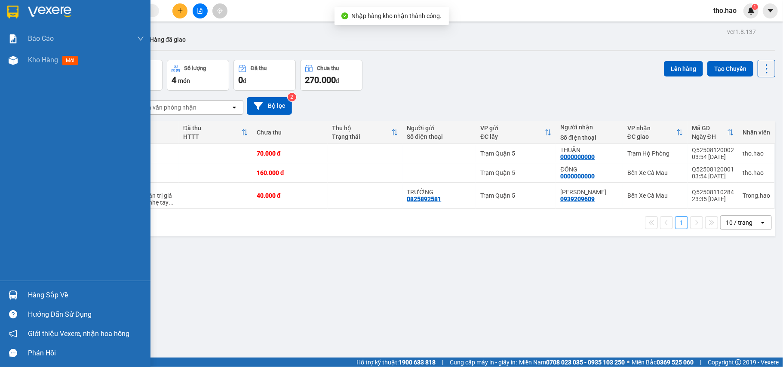
click at [21, 298] on div "Hàng sắp về" at bounding box center [75, 295] width 151 height 19
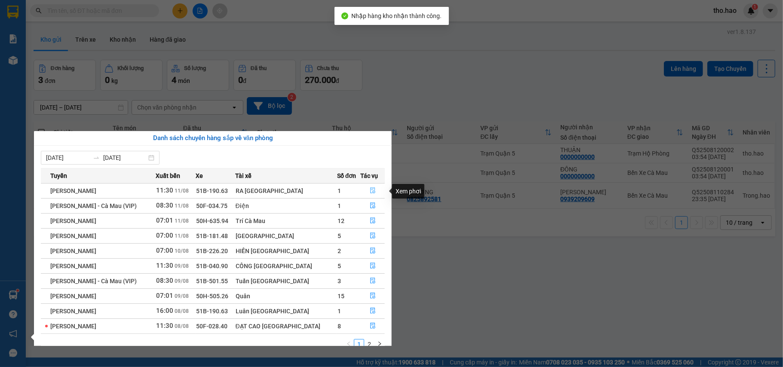
click at [370, 190] on icon "file-done" at bounding box center [373, 191] width 6 height 6
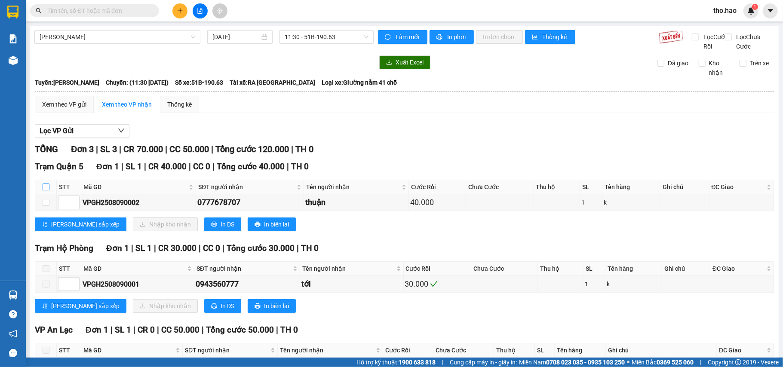
click at [48, 191] on input "checkbox" at bounding box center [46, 187] width 7 height 7
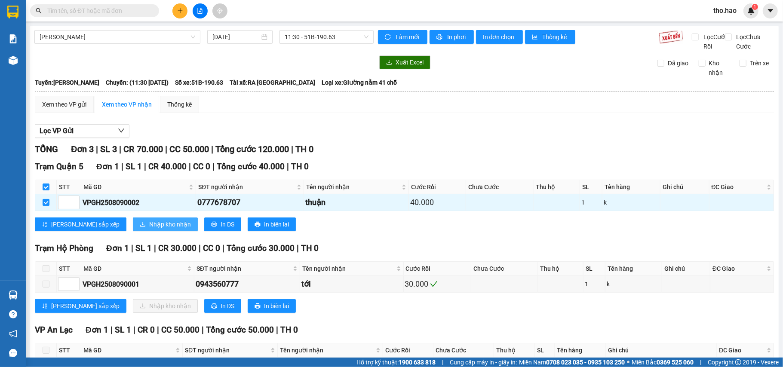
click at [149, 229] on span "Nhập kho nhận" at bounding box center [170, 224] width 42 height 9
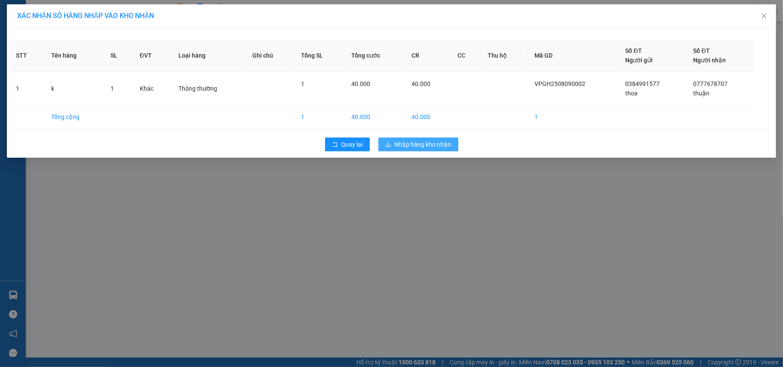
click at [425, 149] on span "Nhập hàng kho nhận" at bounding box center [423, 144] width 57 height 9
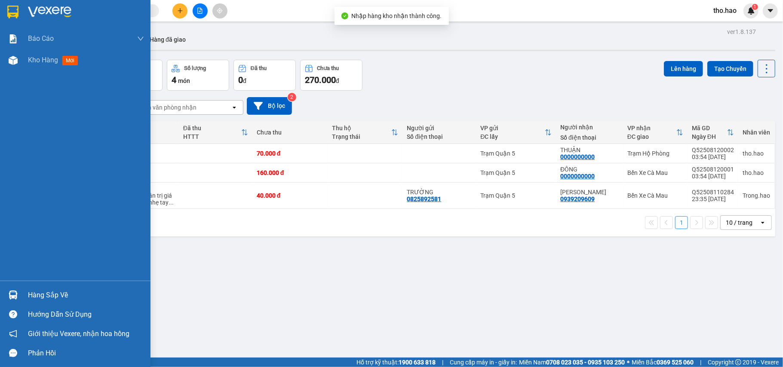
drag, startPoint x: 2, startPoint y: 296, endPoint x: 12, endPoint y: 293, distance: 10.9
click at [3, 296] on div "Hàng sắp về" at bounding box center [75, 295] width 151 height 19
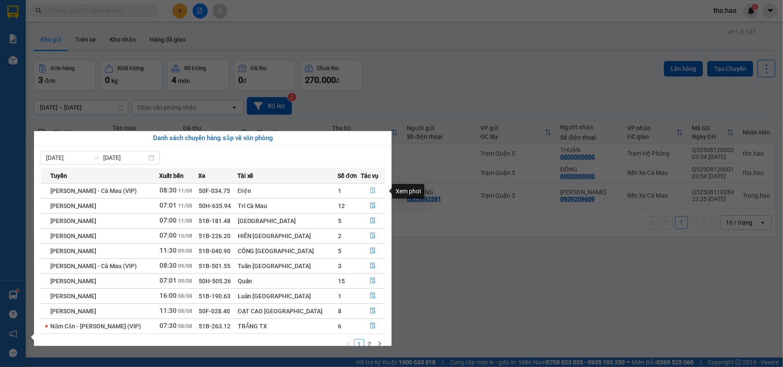
click at [370, 191] on icon "file-done" at bounding box center [373, 191] width 6 height 6
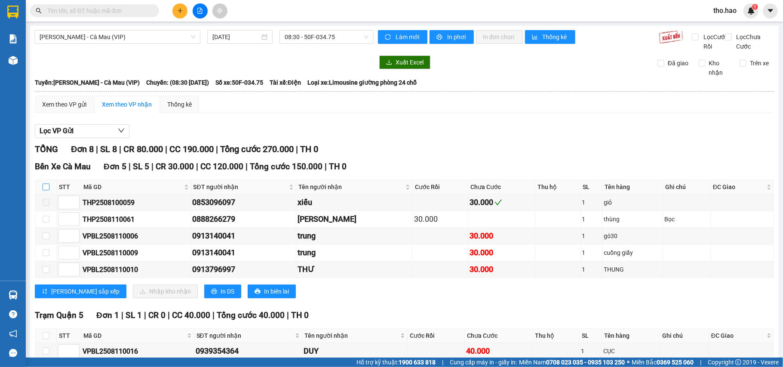
drag, startPoint x: 47, startPoint y: 194, endPoint x: 57, endPoint y: 197, distance: 10.3
click at [48, 191] on input "checkbox" at bounding box center [46, 187] width 7 height 7
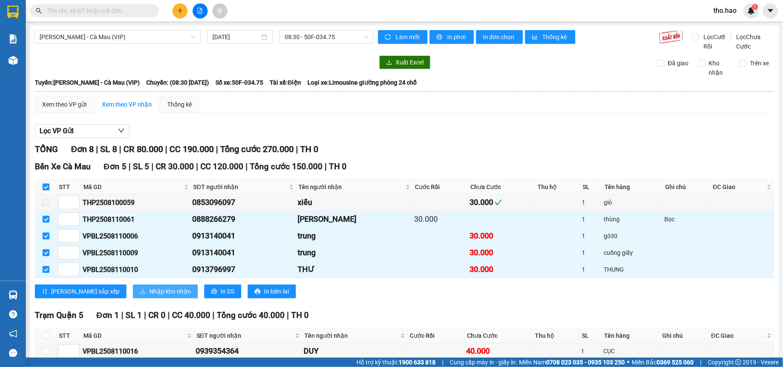
click at [133, 299] on button "Nhập kho nhận" at bounding box center [165, 292] width 65 height 14
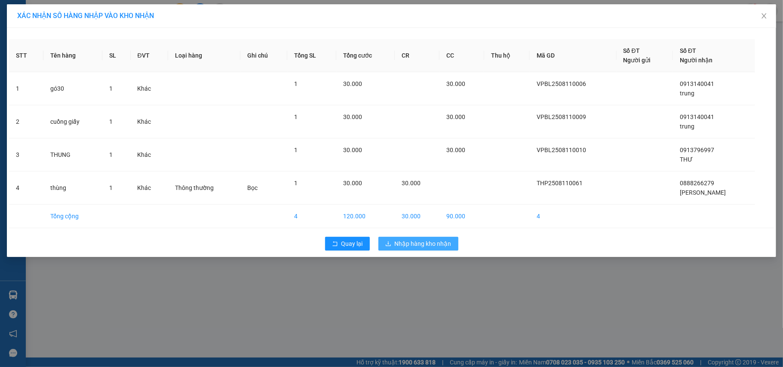
click at [386, 240] on button "Nhập hàng kho nhận" at bounding box center [419, 244] width 80 height 14
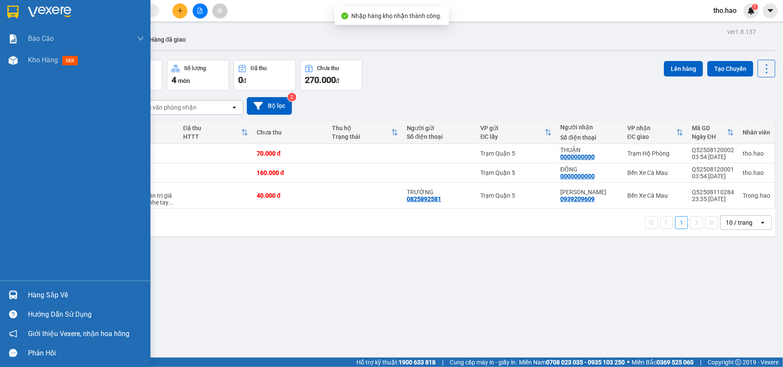
drag, startPoint x: 28, startPoint y: 293, endPoint x: 47, endPoint y: 284, distance: 21.4
click at [28, 293] on div "Hàng sắp về" at bounding box center [86, 295] width 116 height 13
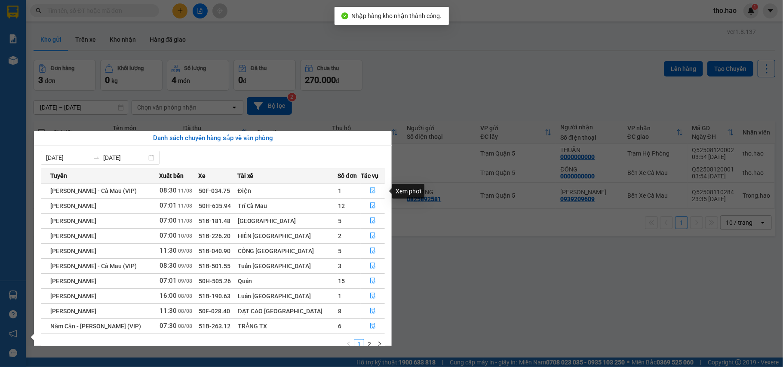
click at [370, 189] on icon "file-done" at bounding box center [373, 191] width 6 height 6
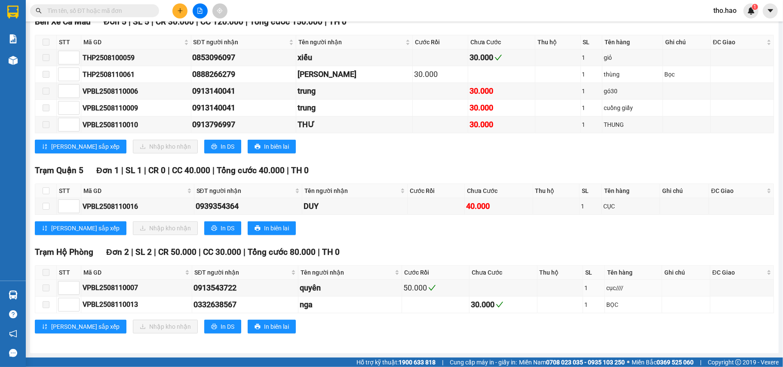
scroll to position [159, 0]
click at [45, 188] on input "checkbox" at bounding box center [46, 191] width 7 height 7
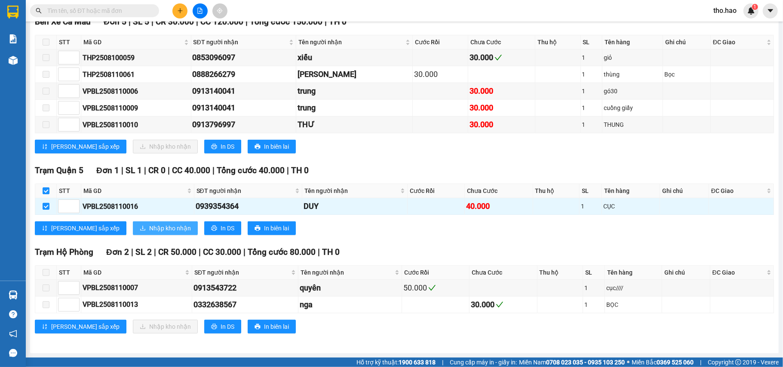
click at [149, 224] on span "Nhập kho nhận" at bounding box center [170, 228] width 42 height 9
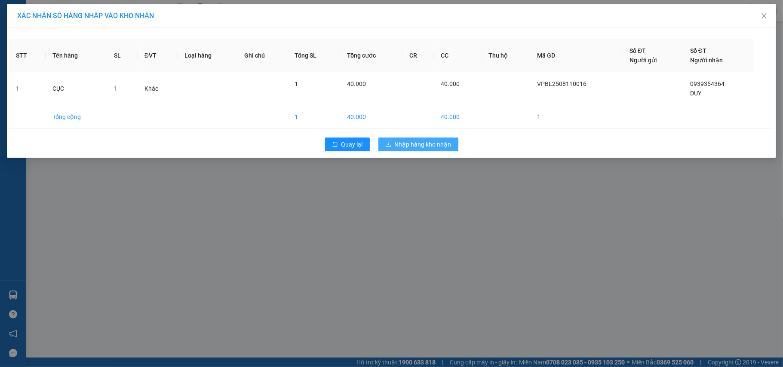
click at [431, 141] on span "Nhập hàng kho nhận" at bounding box center [423, 144] width 57 height 9
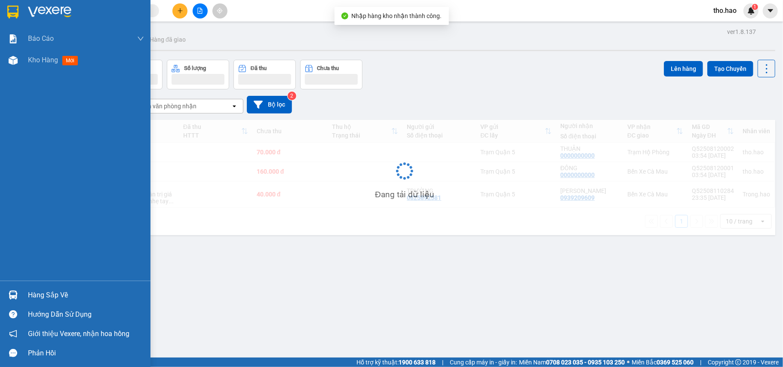
click at [31, 294] on div "Hàng sắp về" at bounding box center [86, 295] width 116 height 13
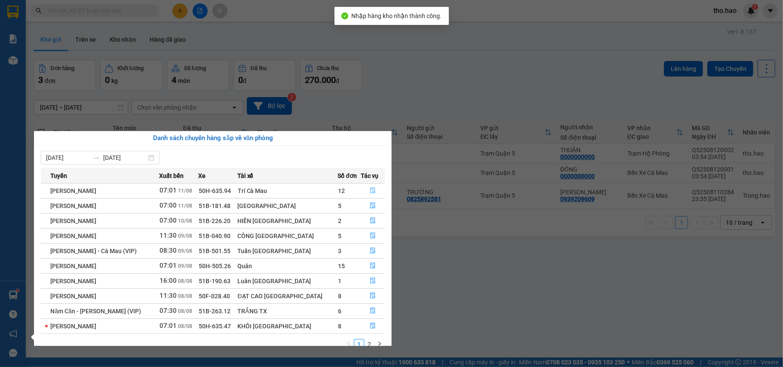
click at [370, 191] on icon "file-done" at bounding box center [373, 191] width 6 height 6
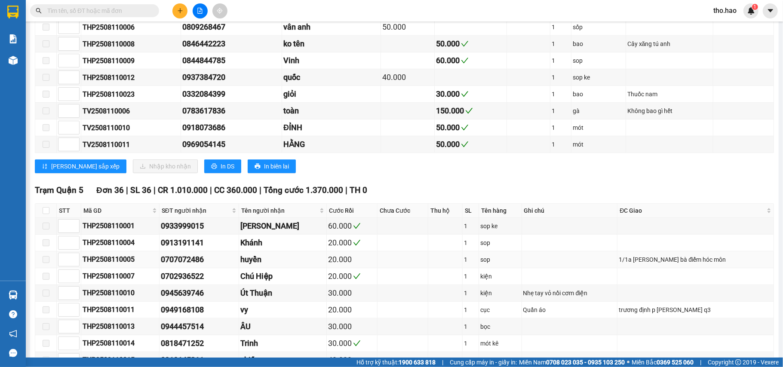
scroll to position [287, 0]
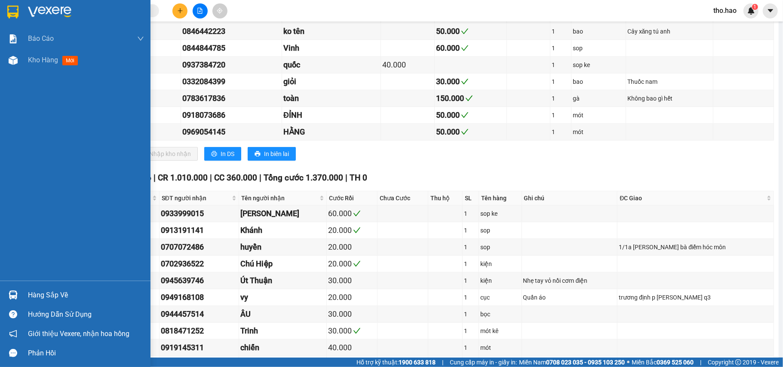
click at [12, 293] on img at bounding box center [13, 295] width 9 height 9
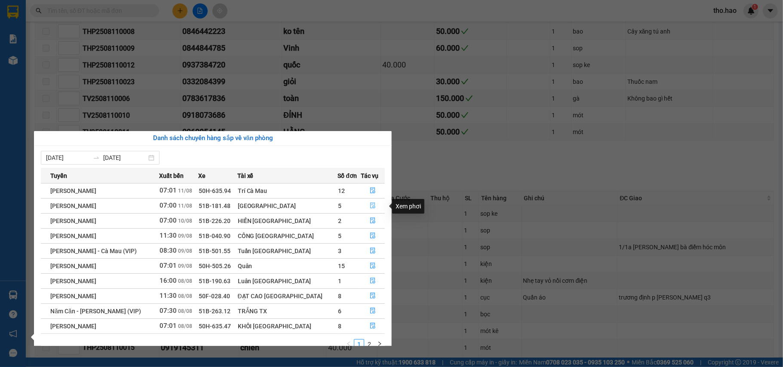
click at [371, 207] on icon "file-done" at bounding box center [373, 206] width 6 height 6
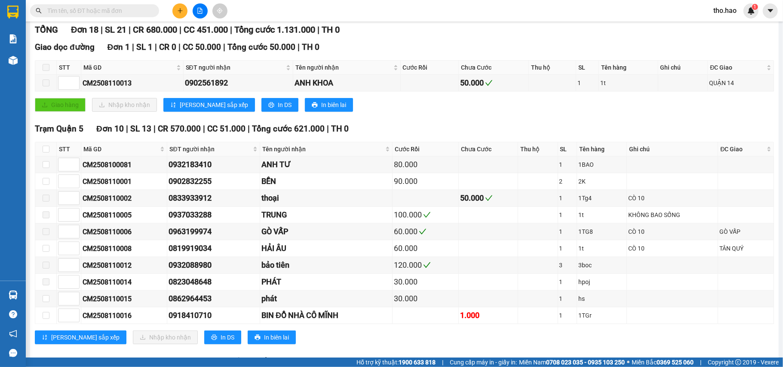
scroll to position [117, 0]
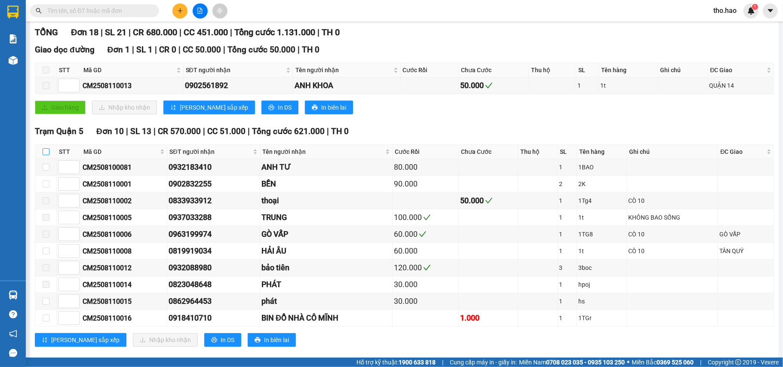
click at [46, 155] on input "checkbox" at bounding box center [46, 151] width 7 height 7
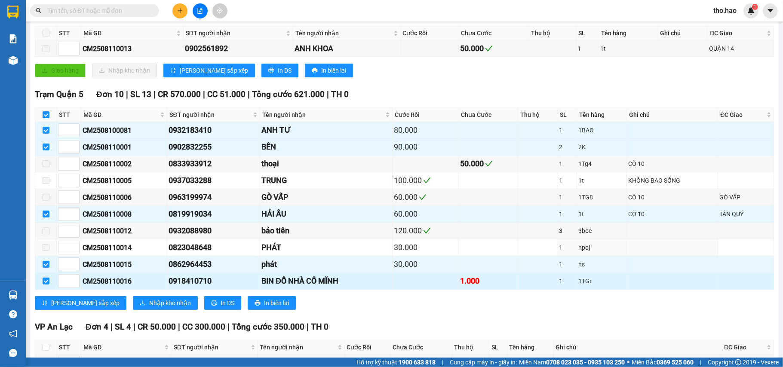
scroll to position [174, 0]
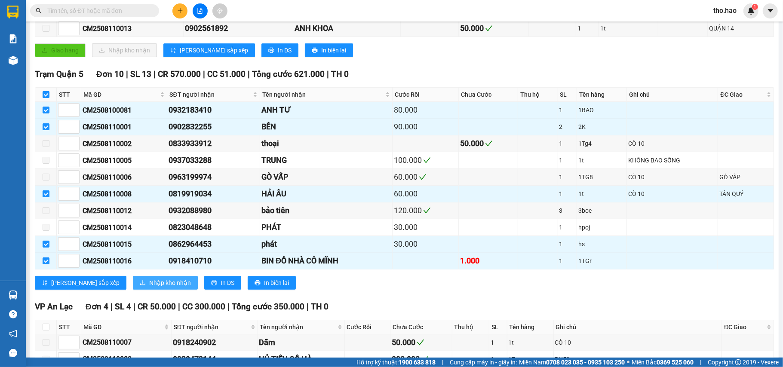
click at [149, 288] on span "Nhập kho nhận" at bounding box center [170, 282] width 42 height 9
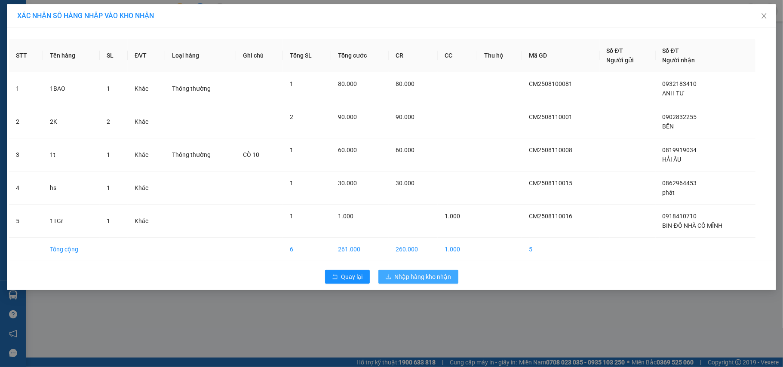
click at [435, 272] on button "Nhập hàng kho nhận" at bounding box center [419, 277] width 80 height 14
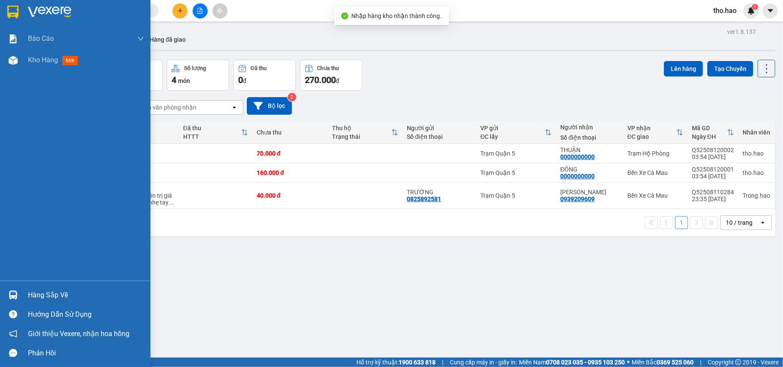
click at [28, 293] on div "Hàng sắp về" at bounding box center [86, 295] width 116 height 13
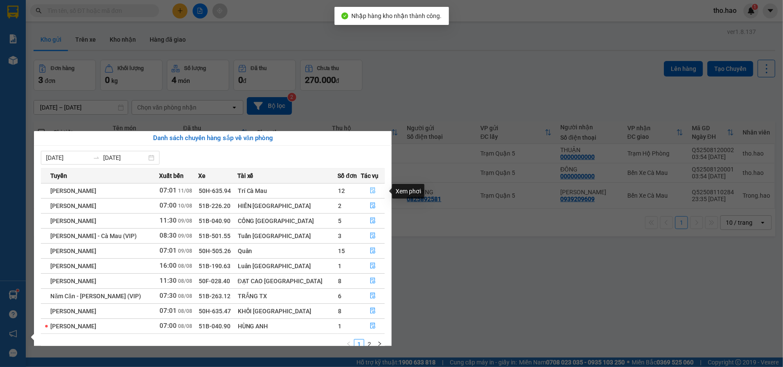
click at [370, 189] on icon "file-done" at bounding box center [373, 191] width 6 height 6
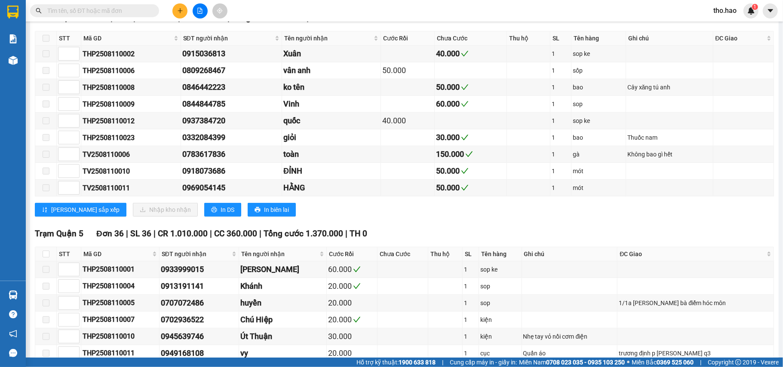
scroll to position [287, 0]
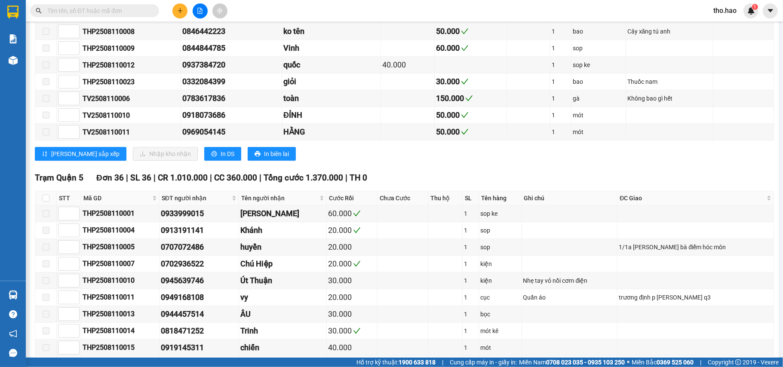
click at [49, 206] on th at bounding box center [46, 198] width 22 height 14
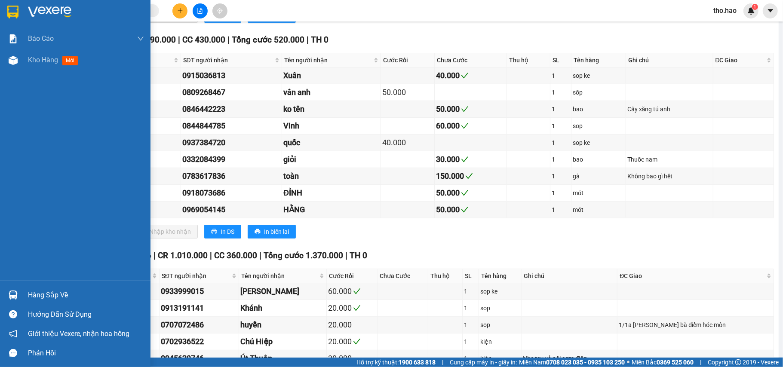
scroll to position [172, 0]
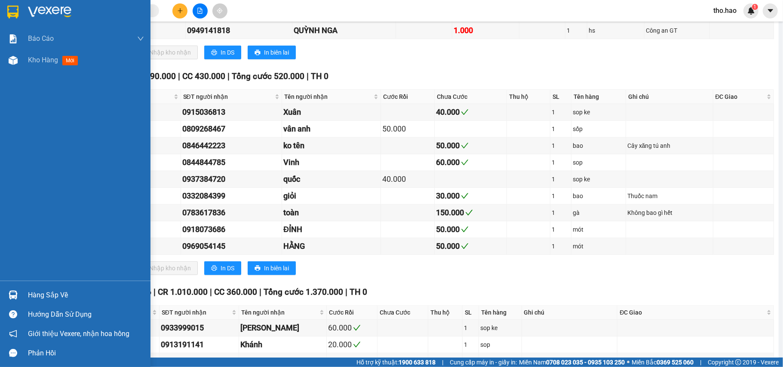
drag, startPoint x: 20, startPoint y: 292, endPoint x: 22, endPoint y: 283, distance: 9.0
click at [20, 291] on div at bounding box center [13, 295] width 15 height 15
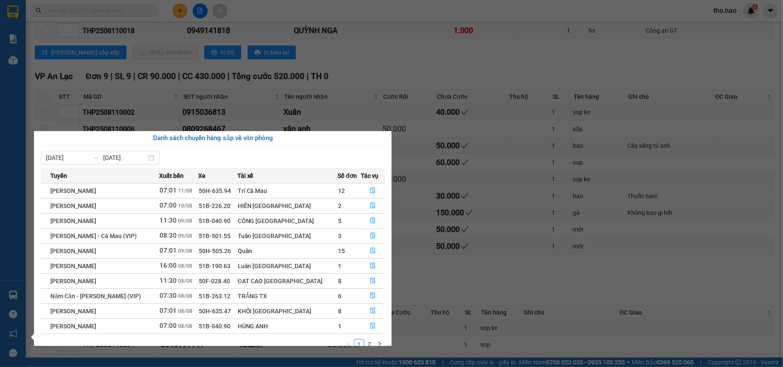
click at [553, 219] on section "Kết quả tìm kiếm ( 0 ) Bộ lọc No Data tho.hao 1 Báo cáo BC tiền công nợ Báo cáo…" at bounding box center [391, 183] width 783 height 367
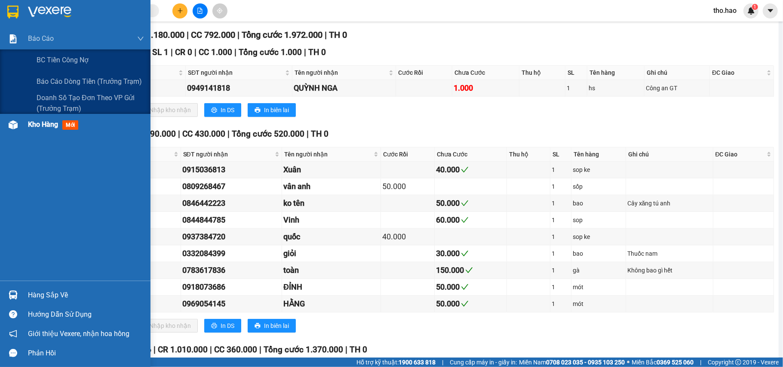
scroll to position [0, 0]
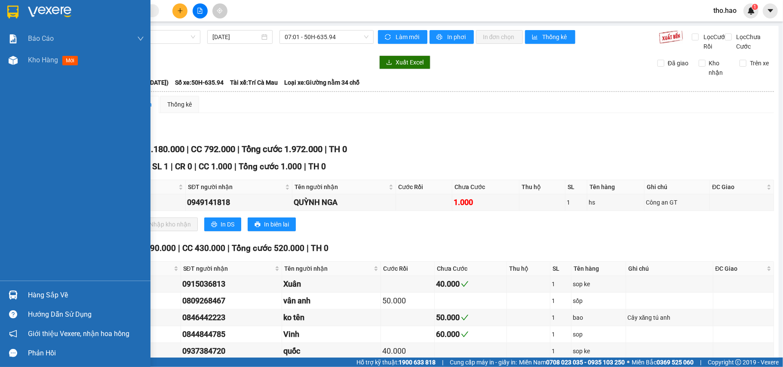
drag, startPoint x: 43, startPoint y: 66, endPoint x: 73, endPoint y: 81, distance: 32.7
click at [41, 68] on div "Kho hàng mới" at bounding box center [86, 60] width 116 height 22
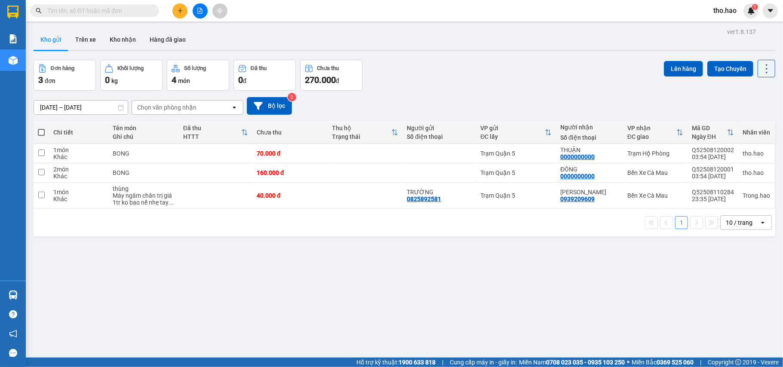
click at [128, 12] on input "text" at bounding box center [98, 10] width 102 height 9
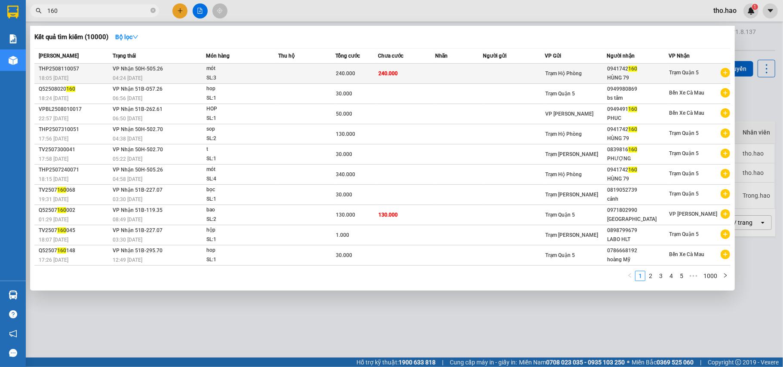
click at [552, 76] on span "Trạm Hộ Phòng" at bounding box center [564, 74] width 37 height 6
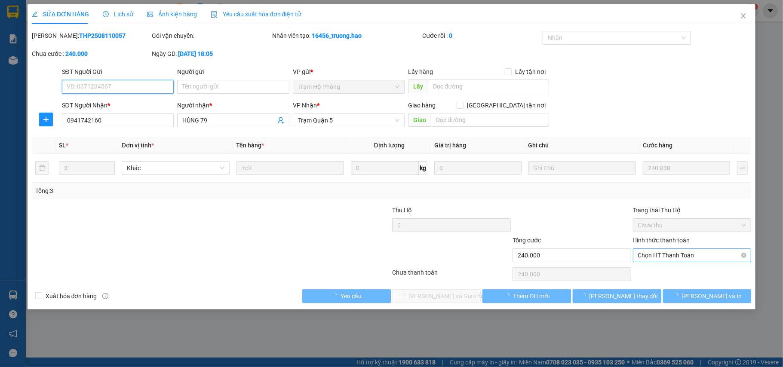
click at [650, 256] on span "Chọn HT Thanh Toán" at bounding box center [692, 255] width 108 height 13
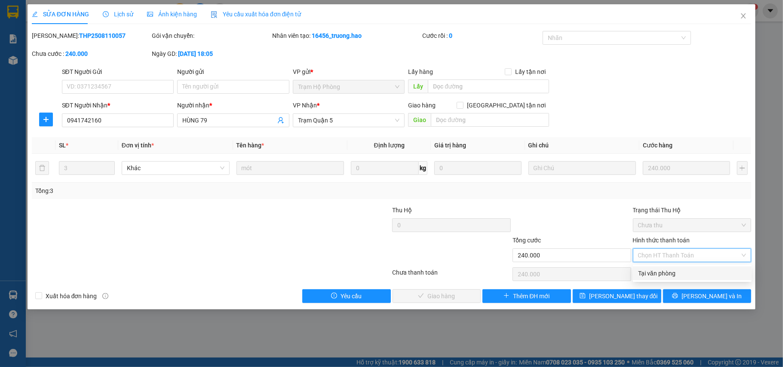
click at [655, 271] on div "Tại văn phòng" at bounding box center [692, 273] width 108 height 9
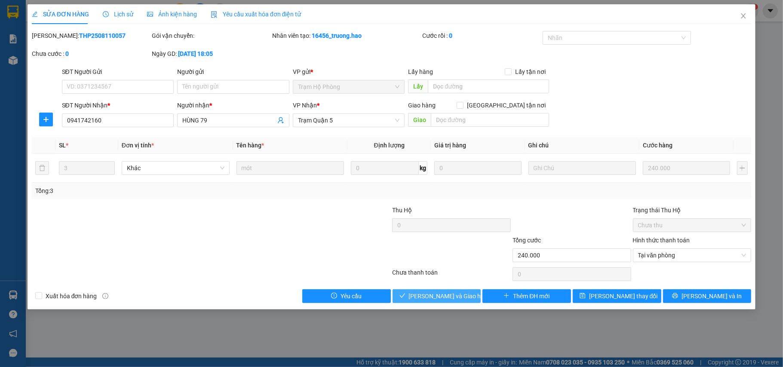
click at [435, 293] on span "[PERSON_NAME] và Giao hàng" at bounding box center [450, 296] width 83 height 9
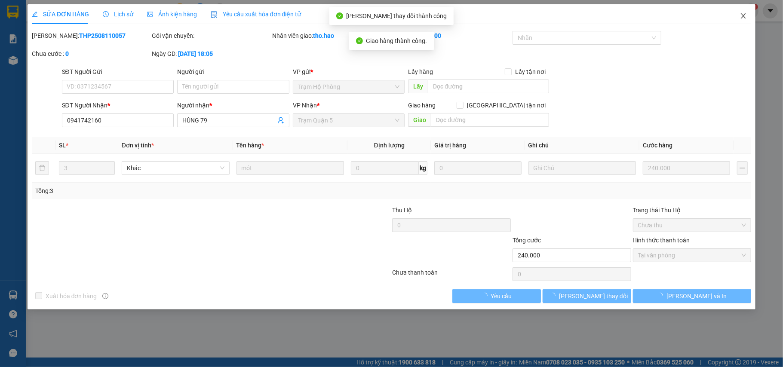
click at [739, 14] on span "Close" at bounding box center [744, 16] width 24 height 24
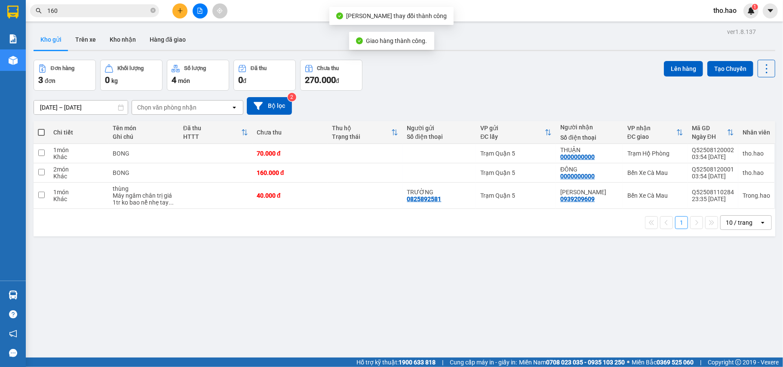
click at [136, 11] on input "160" at bounding box center [98, 10] width 102 height 9
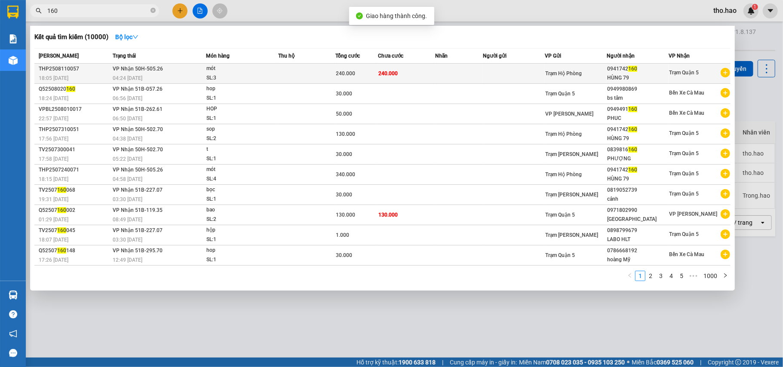
click at [202, 77] on div "04:24 [DATE]" at bounding box center [159, 78] width 92 height 9
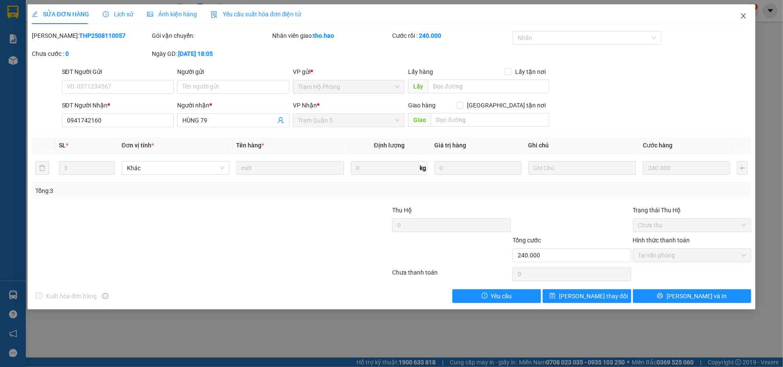
click at [739, 15] on span "Close" at bounding box center [744, 16] width 24 height 24
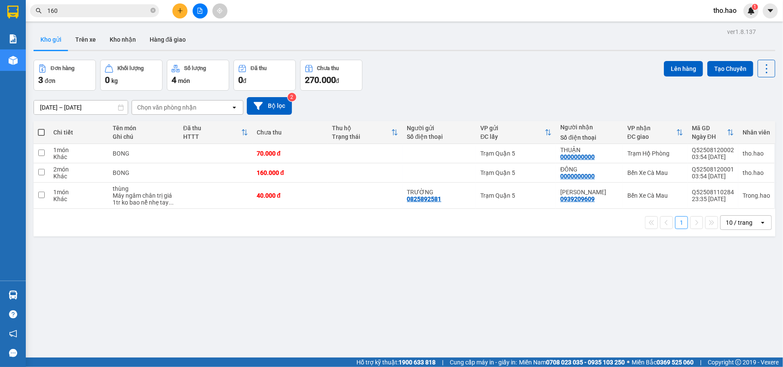
click at [124, 13] on input "160" at bounding box center [98, 10] width 102 height 9
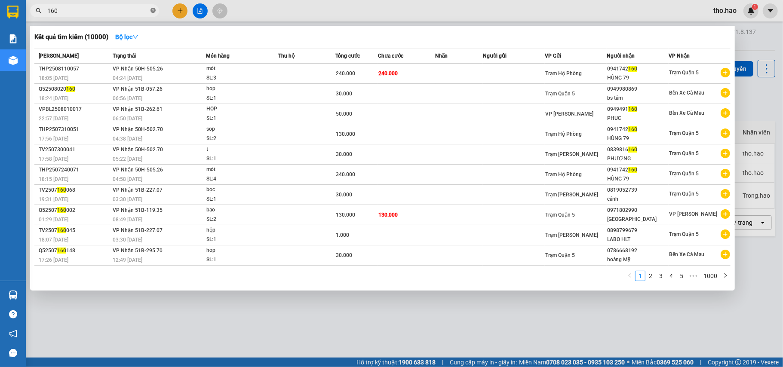
click at [154, 8] on icon "close-circle" at bounding box center [153, 10] width 5 height 5
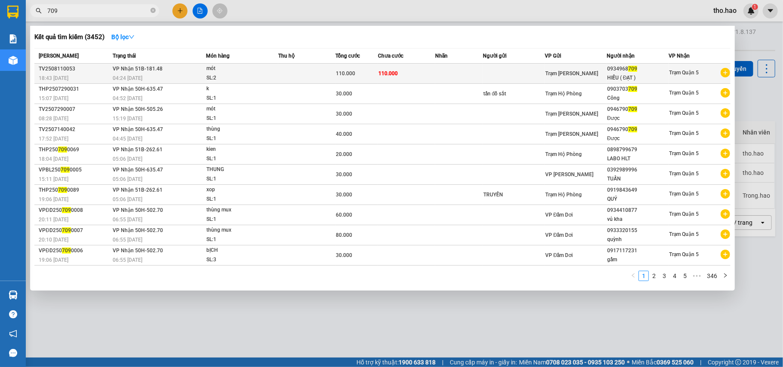
click at [482, 77] on td at bounding box center [459, 74] width 48 height 20
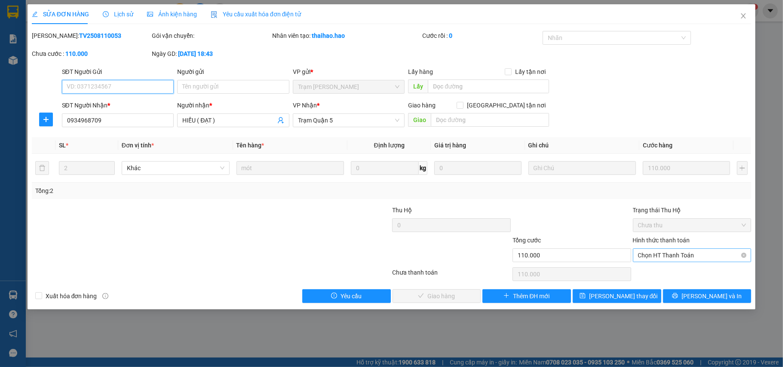
click at [675, 257] on span "Chọn HT Thanh Toán" at bounding box center [692, 255] width 108 height 13
drag, startPoint x: 669, startPoint y: 266, endPoint x: 664, endPoint y: 272, distance: 8.3
click at [668, 269] on div "Total Paid Fee 0 Total UnPaid Fee 110.000 Cash Collection Total Fee Mã ĐH: TV25…" at bounding box center [392, 167] width 720 height 272
click at [665, 255] on span "Chọn HT Thanh Toán" at bounding box center [692, 255] width 108 height 13
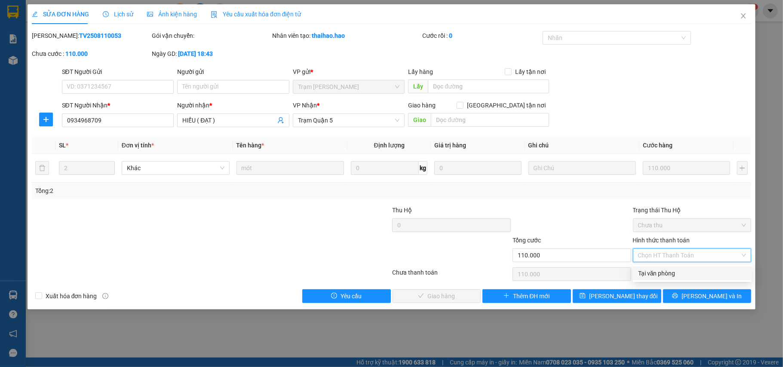
click at [666, 274] on div "Tại văn phòng" at bounding box center [692, 273] width 108 height 9
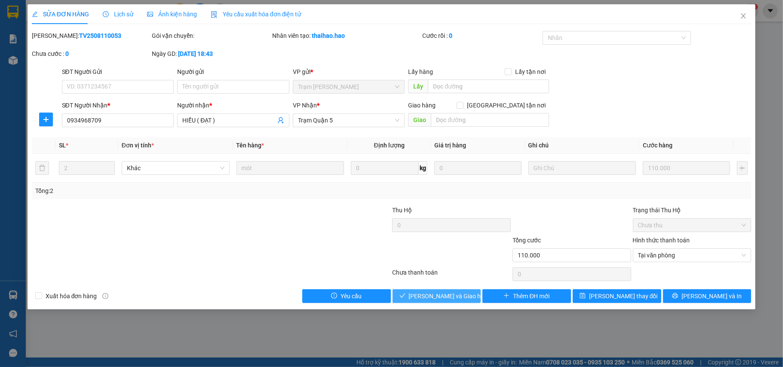
click at [456, 295] on span "[PERSON_NAME] và Giao hàng" at bounding box center [450, 296] width 83 height 9
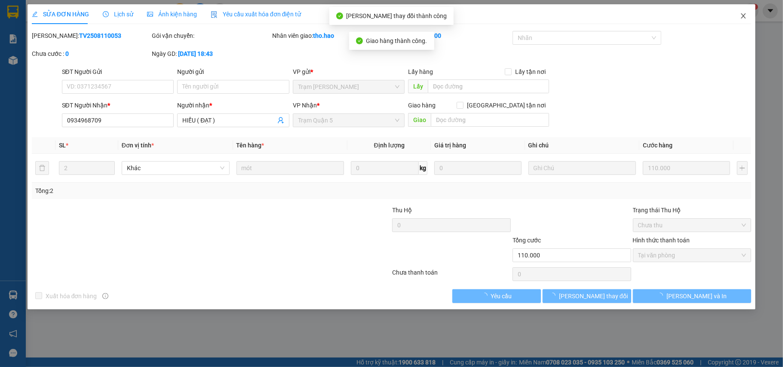
click at [743, 12] on span "Close" at bounding box center [744, 16] width 24 height 24
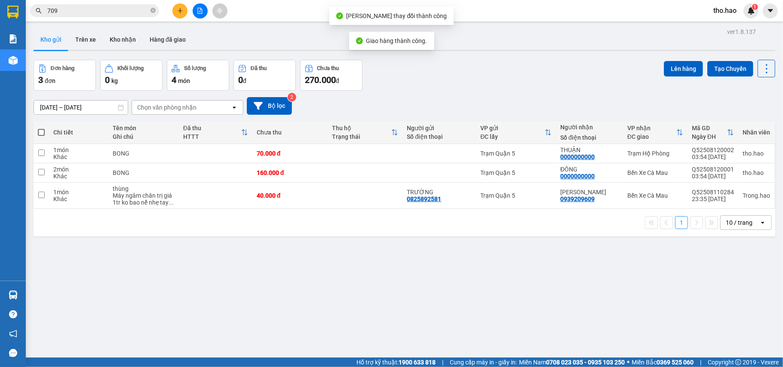
click at [137, 12] on input "709" at bounding box center [98, 10] width 102 height 9
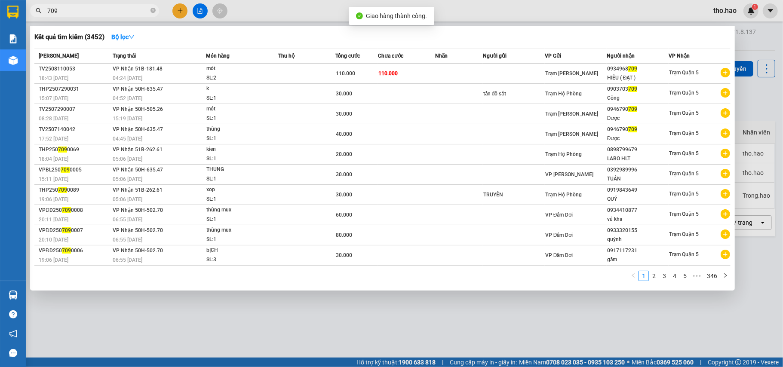
click at [782, 169] on div at bounding box center [391, 183] width 783 height 367
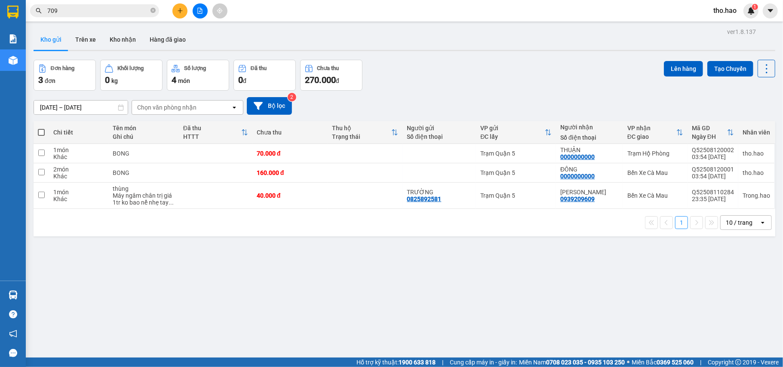
drag, startPoint x: 270, startPoint y: 290, endPoint x: 0, endPoint y: 201, distance: 284.2
click at [256, 290] on div "ver 1.8.137 Kho gửi Trên xe Kho nhận Hàng đã giao Đơn hàng 3 đơn Khối lượng 0 k…" at bounding box center [404, 209] width 749 height 367
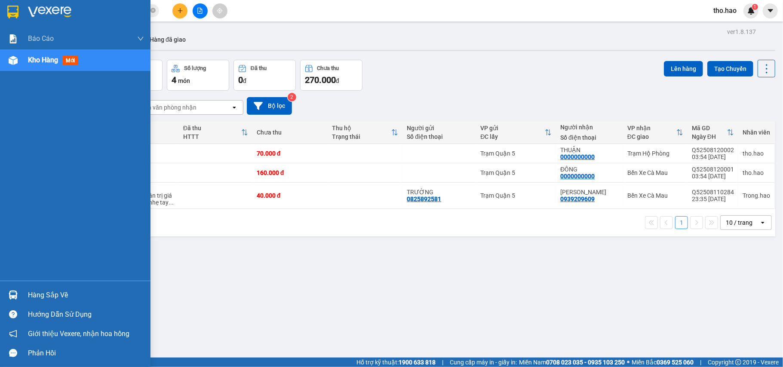
click at [32, 67] on div "Kho hàng mới" at bounding box center [86, 60] width 116 height 22
click at [4, 6] on div at bounding box center [75, 14] width 151 height 28
click at [25, 300] on div "Hàng sắp về" at bounding box center [75, 295] width 151 height 19
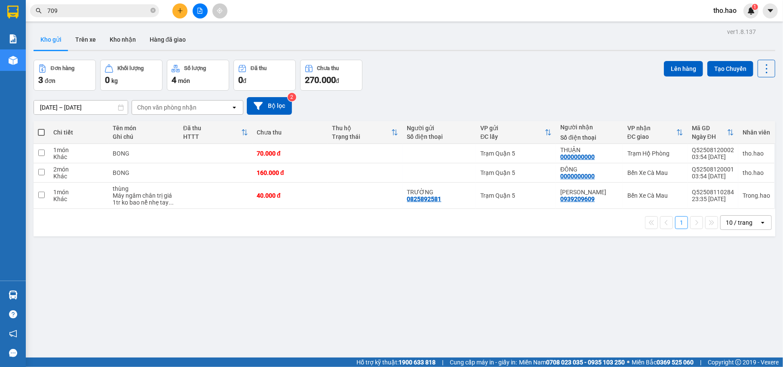
drag, startPoint x: 476, startPoint y: 274, endPoint x: 286, endPoint y: 188, distance: 208.5
click at [472, 274] on section "Kết quả tìm kiếm ( 3452 ) Bộ lọc Mã ĐH Trạng thái Món hàng Thu hộ Tổng cước Chư…" at bounding box center [391, 183] width 783 height 367
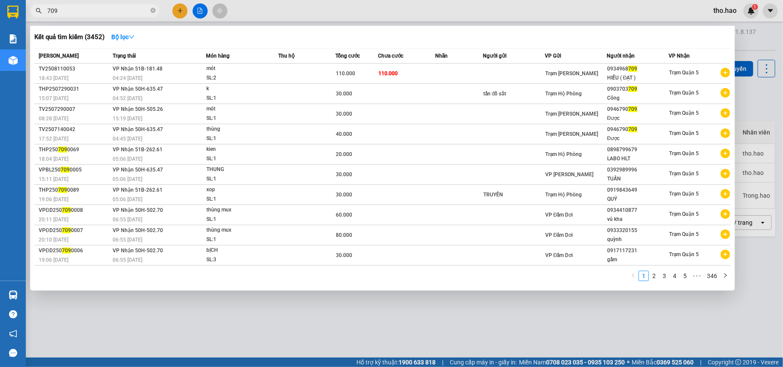
click at [147, 11] on input "709" at bounding box center [98, 10] width 102 height 9
click at [151, 11] on icon "close-circle" at bounding box center [153, 10] width 5 height 5
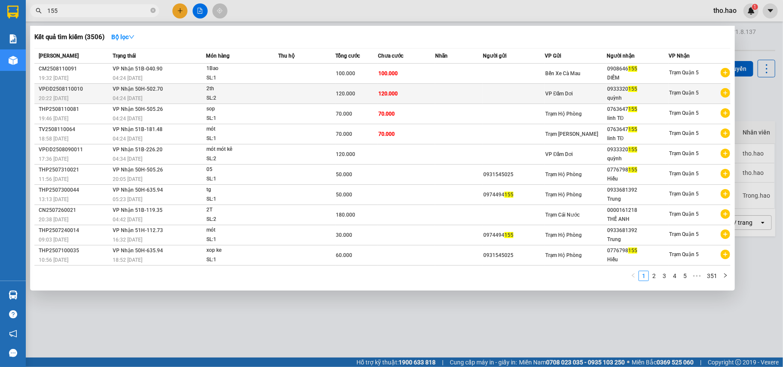
click at [507, 95] on td at bounding box center [514, 94] width 62 height 20
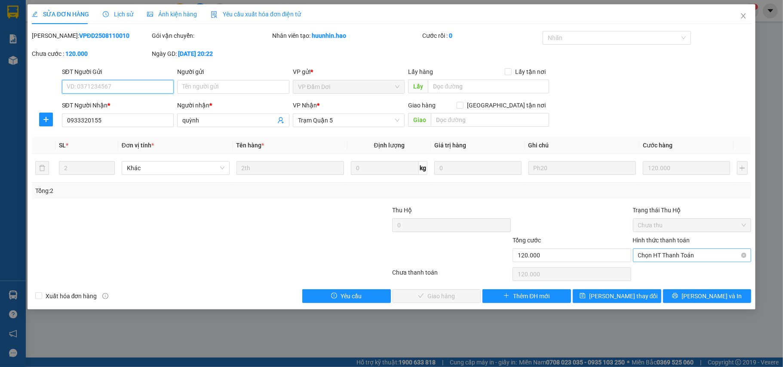
drag, startPoint x: 698, startPoint y: 256, endPoint x: 694, endPoint y: 264, distance: 9.4
click at [697, 256] on span "Chọn HT Thanh Toán" at bounding box center [692, 255] width 108 height 13
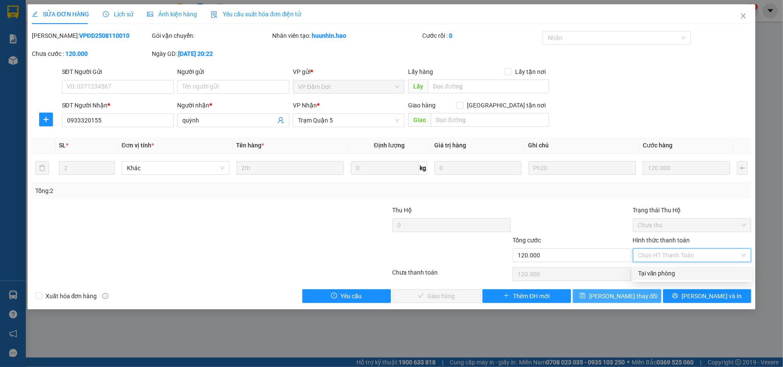
drag, startPoint x: 694, startPoint y: 276, endPoint x: 650, endPoint y: 290, distance: 45.6
click at [694, 277] on div "Tại văn phòng" at bounding box center [692, 273] width 108 height 9
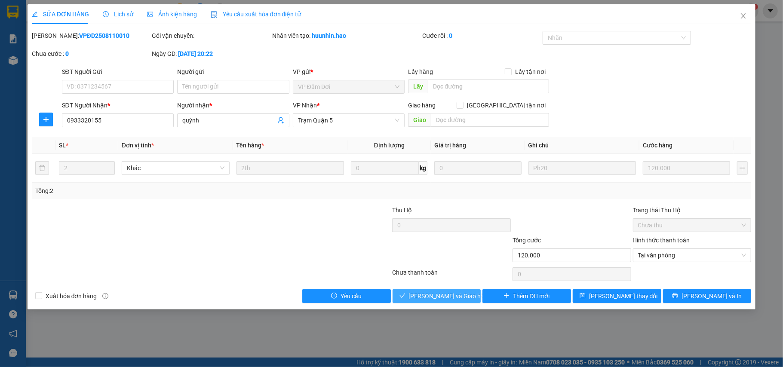
click at [458, 293] on span "[PERSON_NAME] và Giao hàng" at bounding box center [450, 296] width 83 height 9
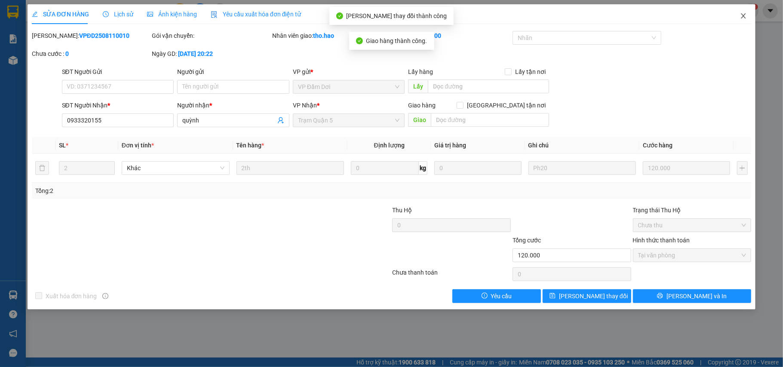
click at [739, 12] on span "Close" at bounding box center [744, 16] width 24 height 24
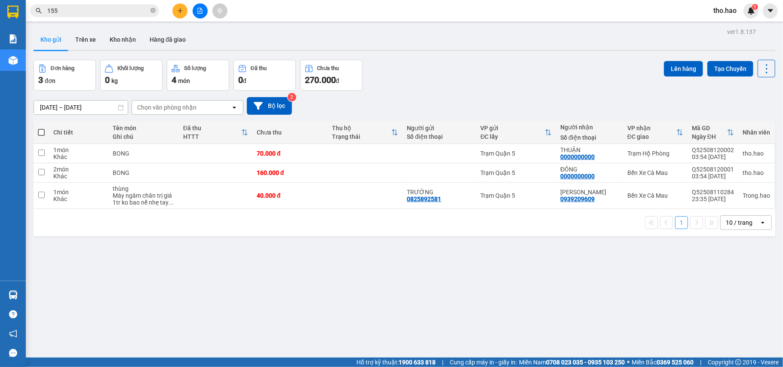
click at [97, 7] on input "155" at bounding box center [98, 10] width 102 height 9
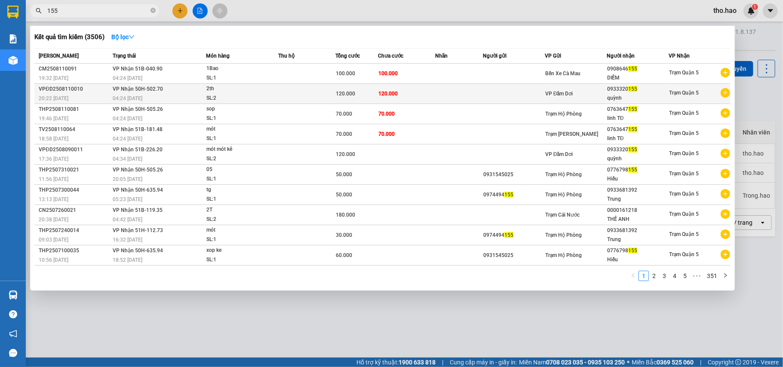
click at [459, 94] on td at bounding box center [459, 94] width 48 height 20
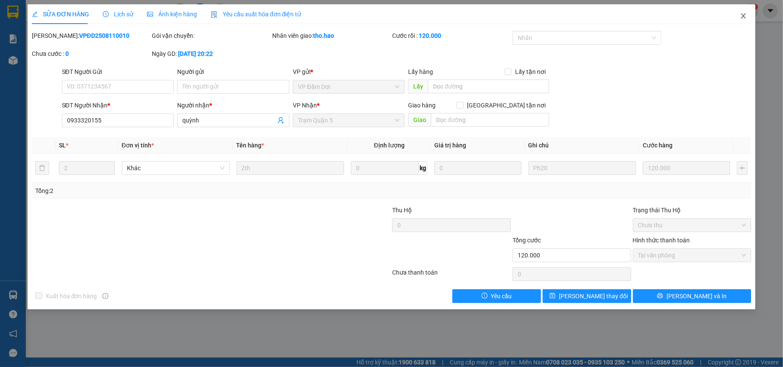
click at [744, 21] on span "Close" at bounding box center [744, 16] width 24 height 24
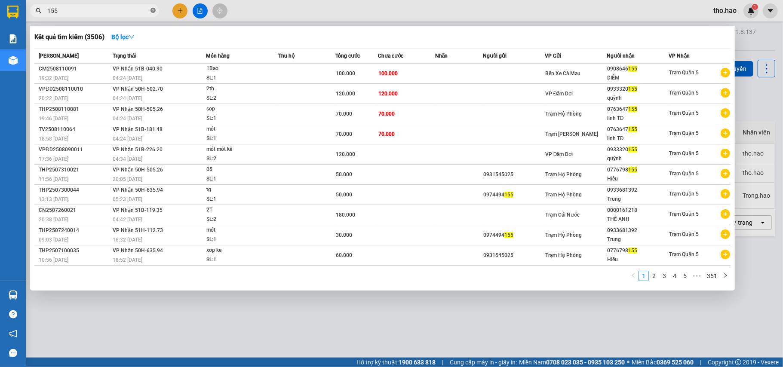
click at [151, 12] on icon "close-circle" at bounding box center [153, 10] width 5 height 5
